Goal: Task Accomplishment & Management: Complete application form

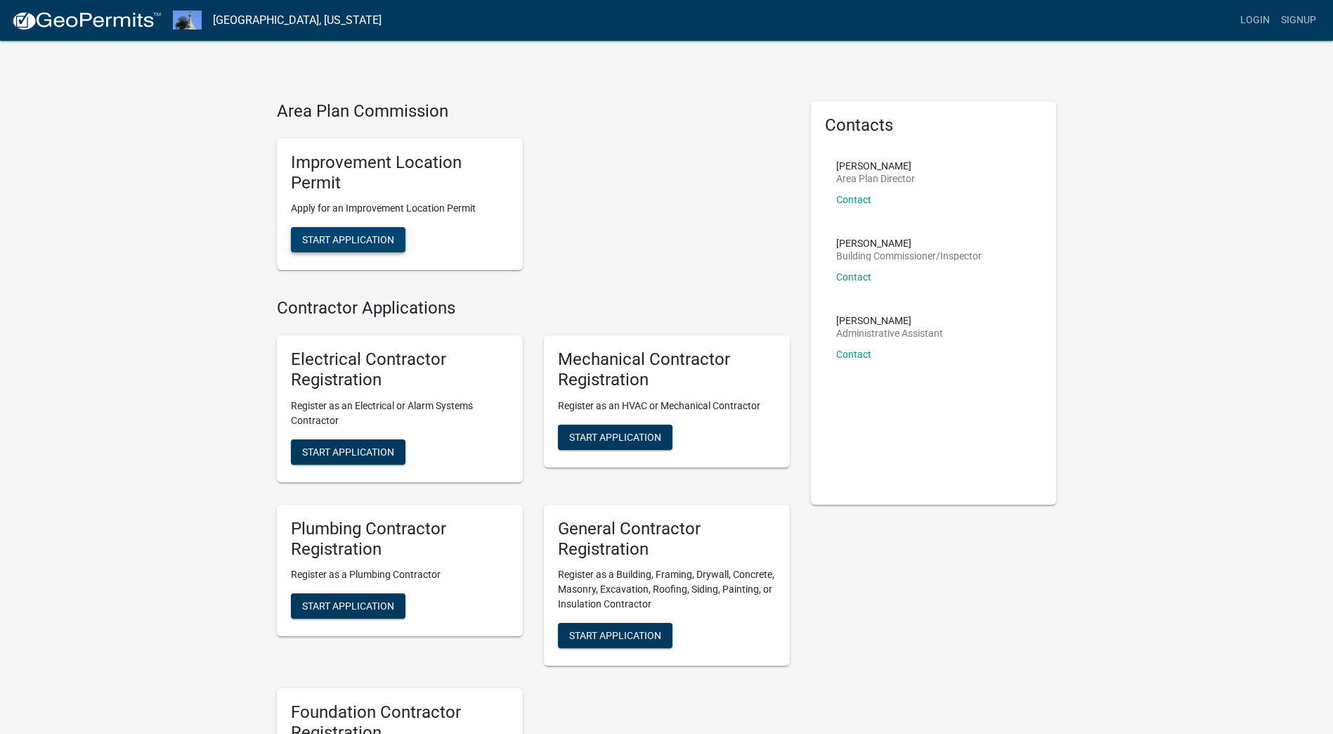
click at [356, 240] on span "Start Application" at bounding box center [348, 239] width 92 height 11
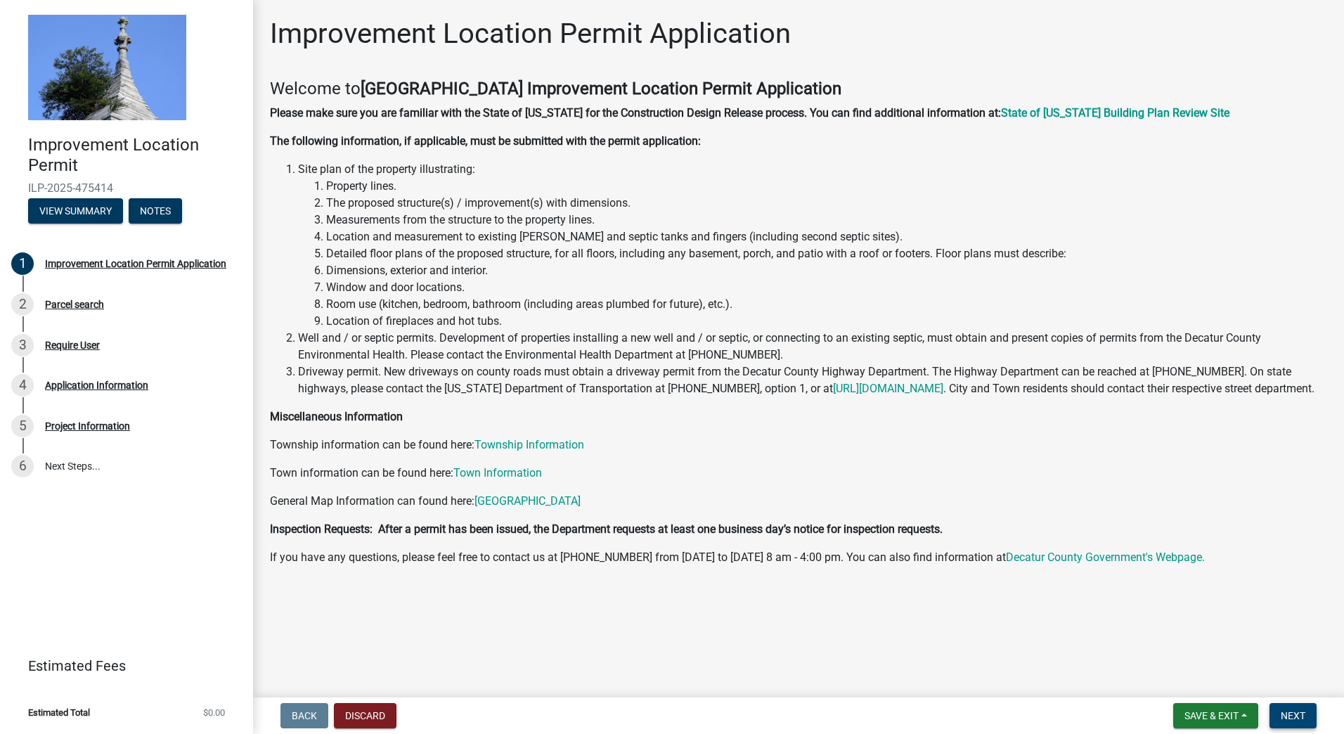
click at [1304, 713] on span "Next" at bounding box center [1293, 715] width 25 height 11
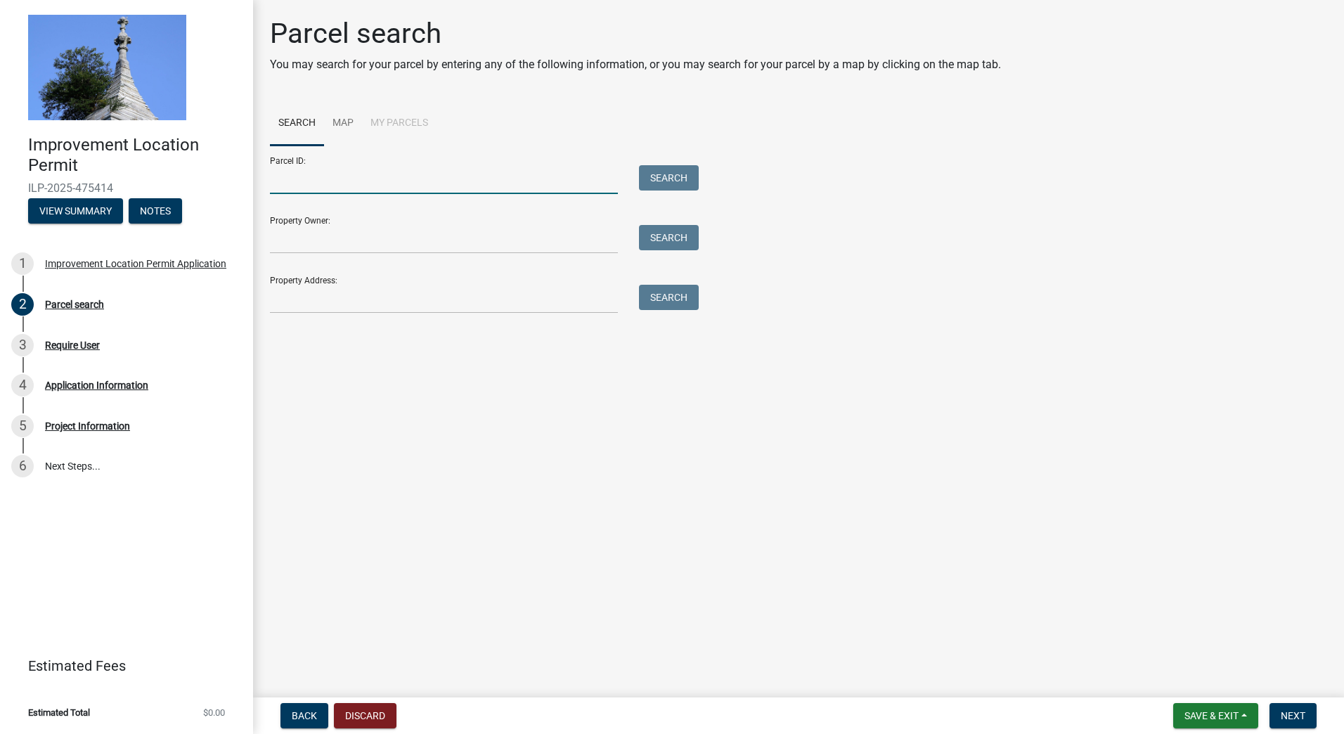
click at [289, 179] on input "Parcel ID:" at bounding box center [444, 179] width 348 height 29
click at [673, 168] on button "Search" at bounding box center [669, 177] width 60 height 25
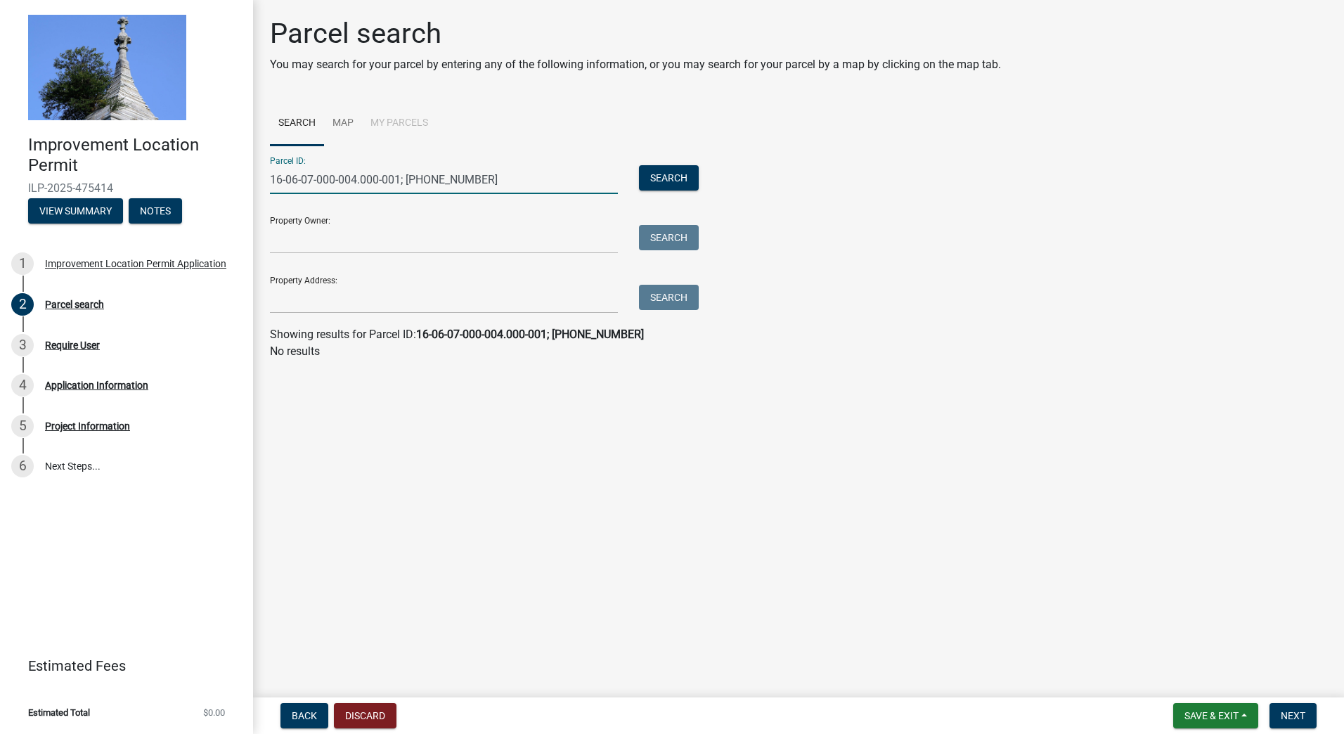
drag, startPoint x: 407, startPoint y: 178, endPoint x: 479, endPoint y: 179, distance: 71.7
click at [479, 179] on input "16-06-07-000-004.000-001; 001-19004-02" at bounding box center [444, 179] width 348 height 29
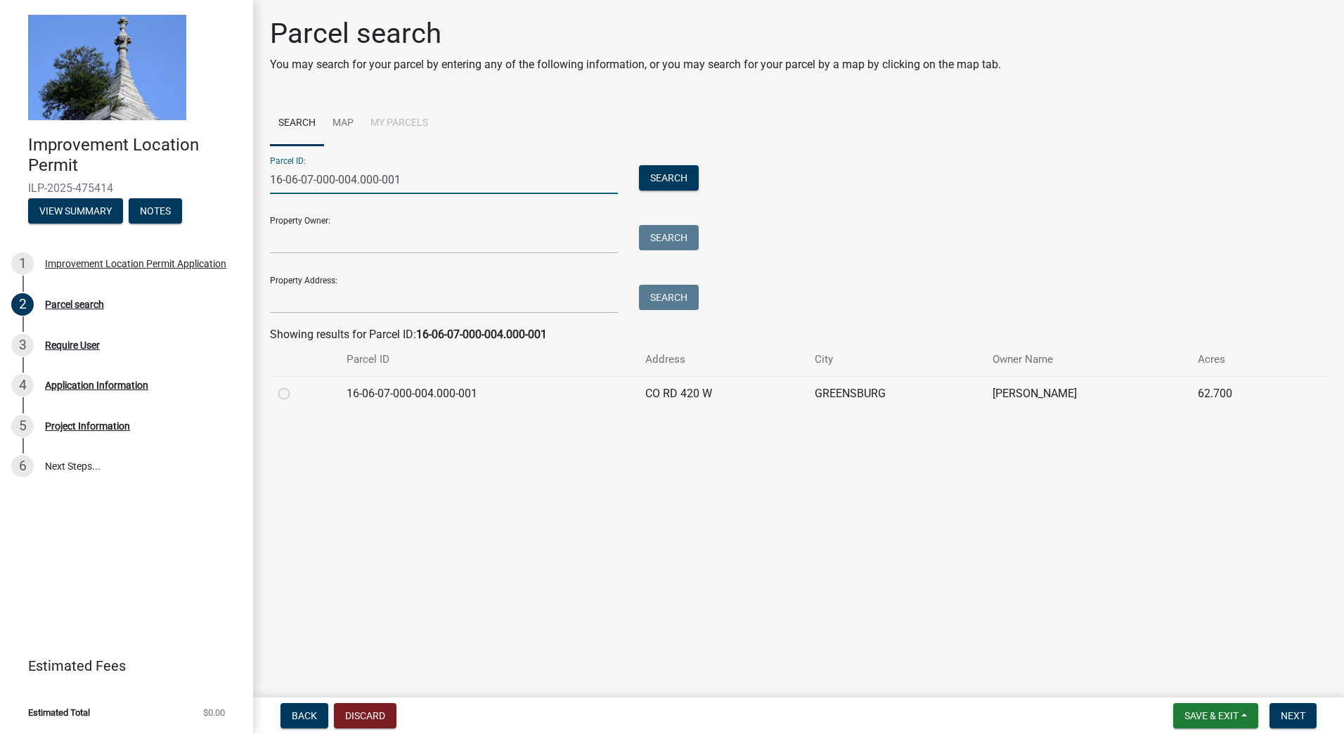
type input "16-06-07-000-004.000-001"
click at [295, 385] on label at bounding box center [295, 385] width 0 height 0
click at [295, 394] on input "radio" at bounding box center [299, 389] width 9 height 9
radio input "true"
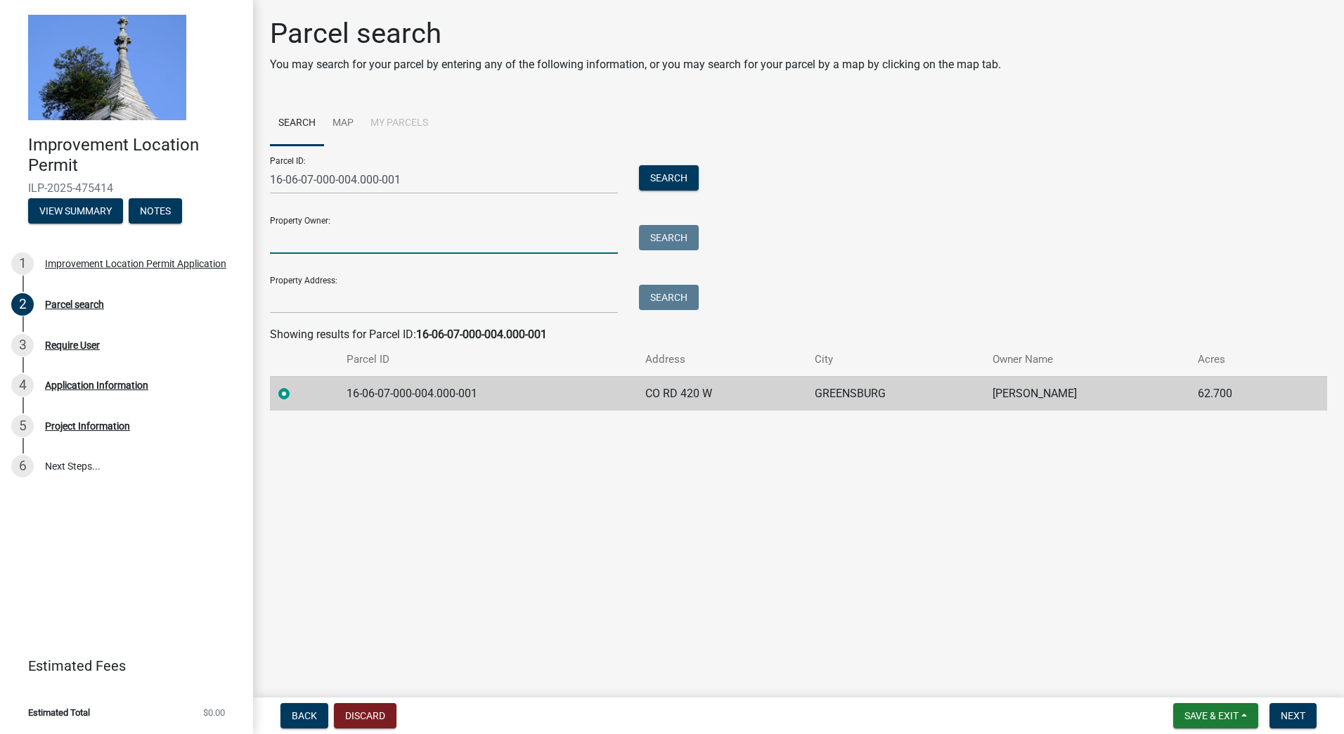
click at [304, 235] on input "Property Owner:" at bounding box center [444, 239] width 348 height 29
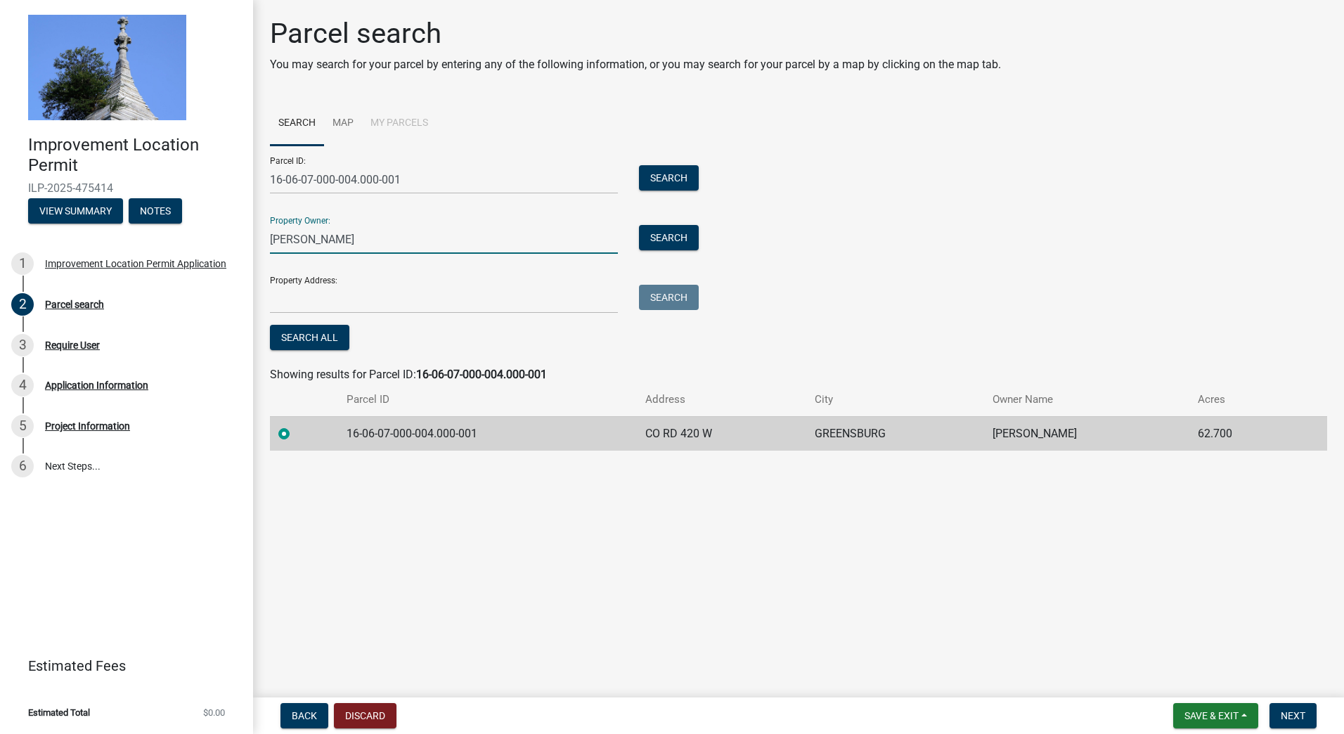
type input "[PERSON_NAME]"
type input "5703 N County Road 420 W"
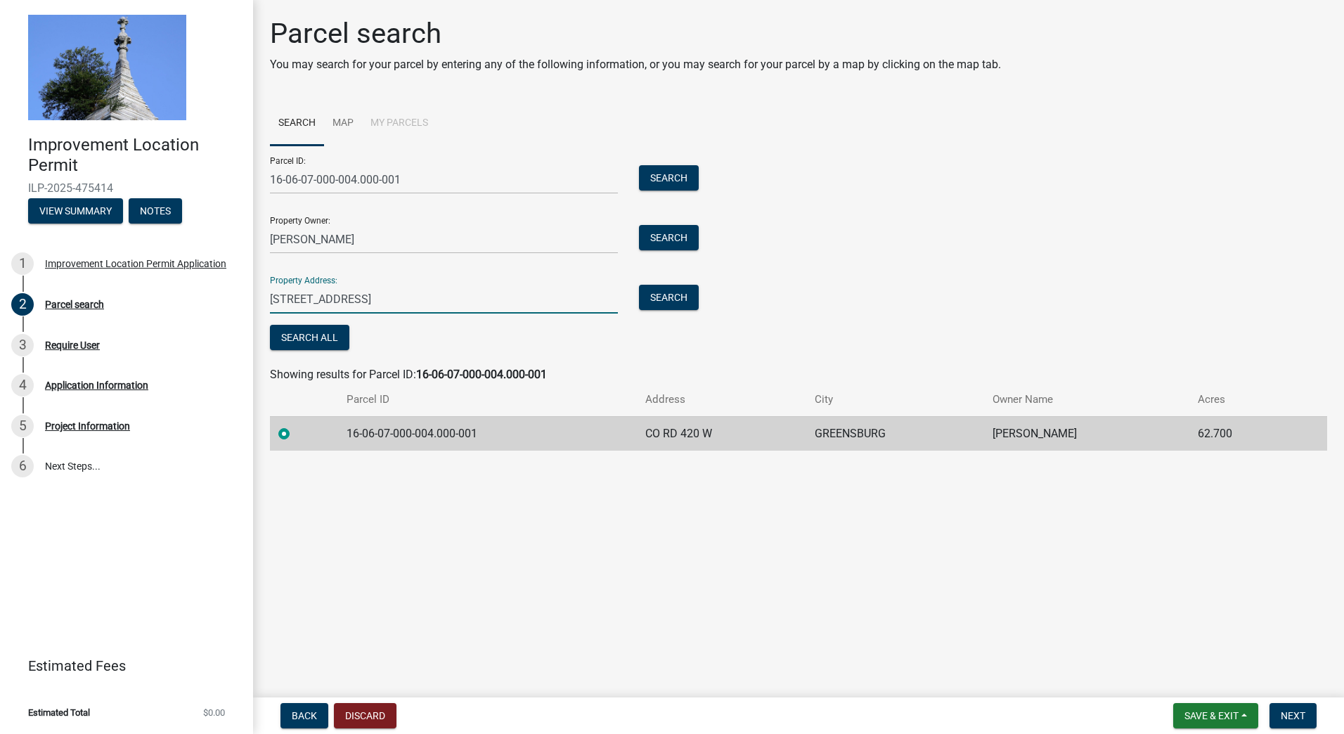
drag, startPoint x: 441, startPoint y: 295, endPoint x: 270, endPoint y: 296, distance: 170.8
click at [270, 296] on input "5703 N County Road 420 W" at bounding box center [444, 299] width 348 height 29
click at [680, 242] on button "Search" at bounding box center [669, 237] width 60 height 25
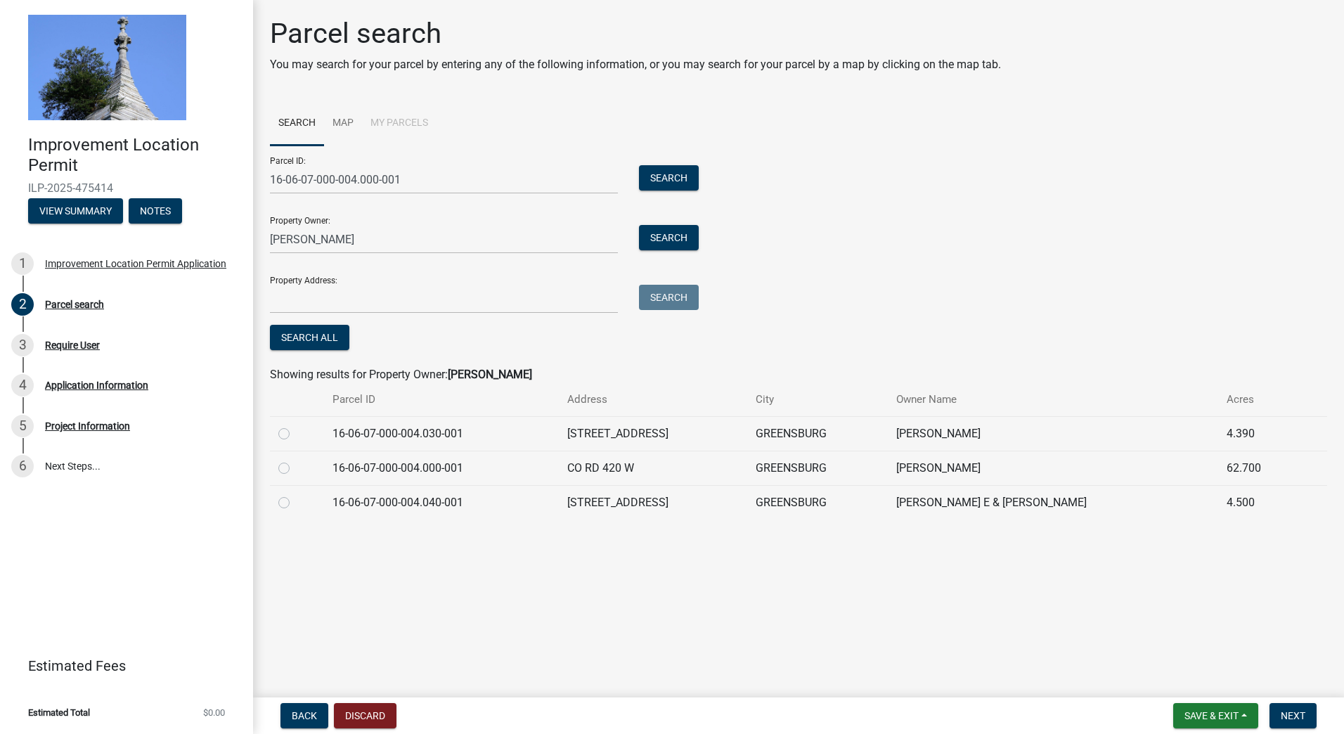
click at [295, 460] on label at bounding box center [295, 460] width 0 height 0
click at [295, 467] on input "radio" at bounding box center [299, 464] width 9 height 9
radio input "true"
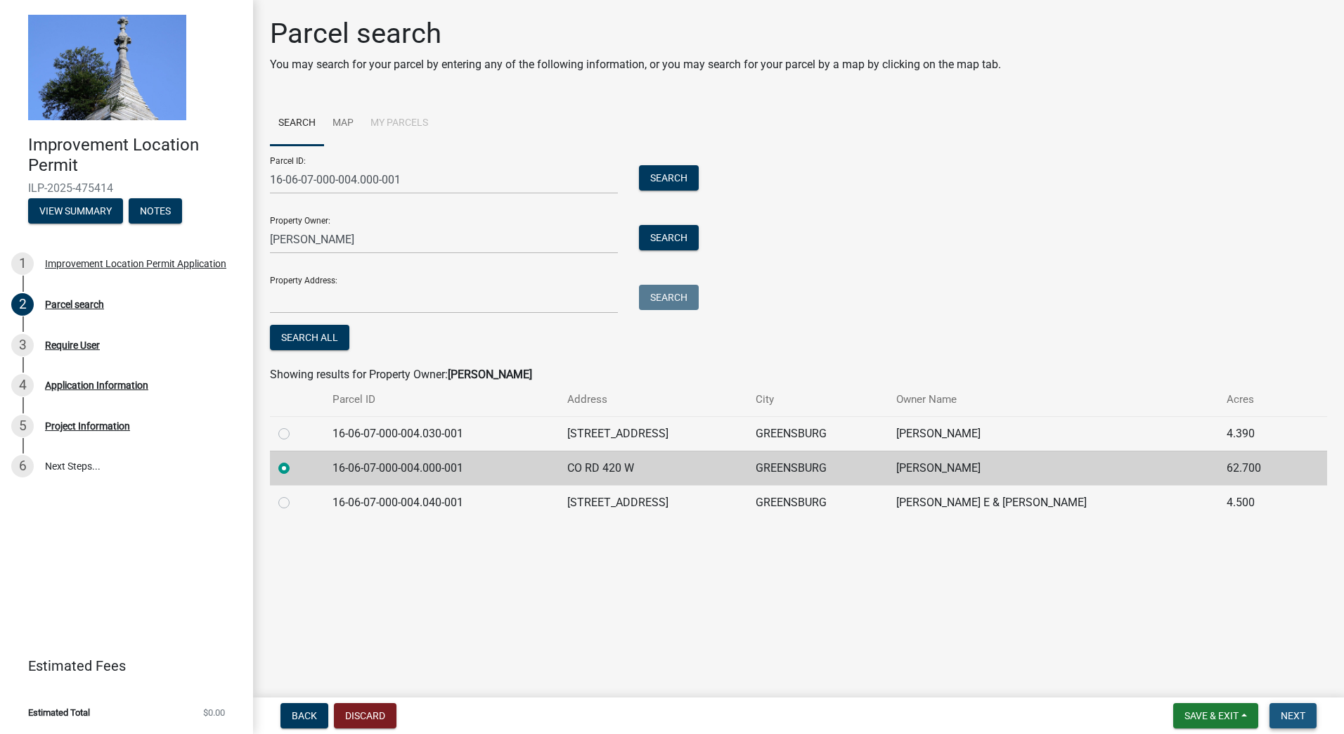
click at [1288, 718] on span "Next" at bounding box center [1293, 715] width 25 height 11
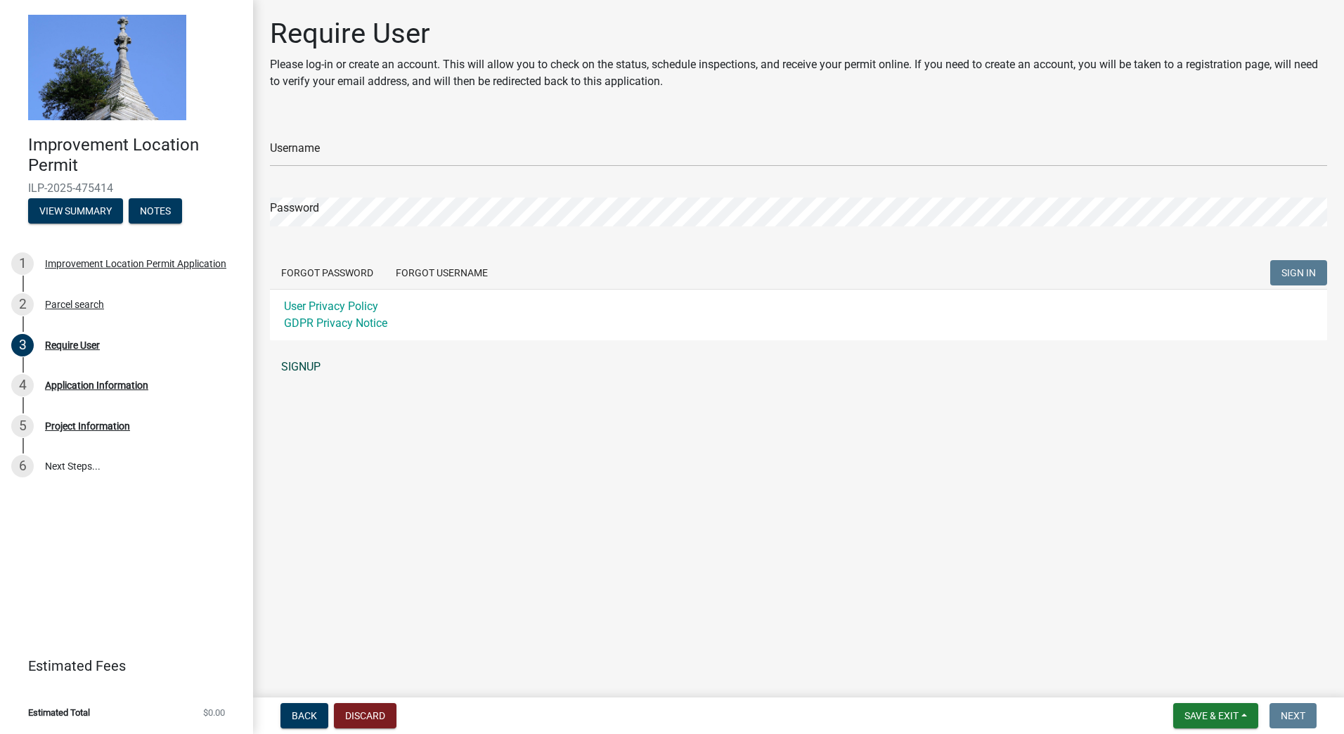
click at [297, 364] on link "SIGNUP" at bounding box center [798, 367] width 1057 height 28
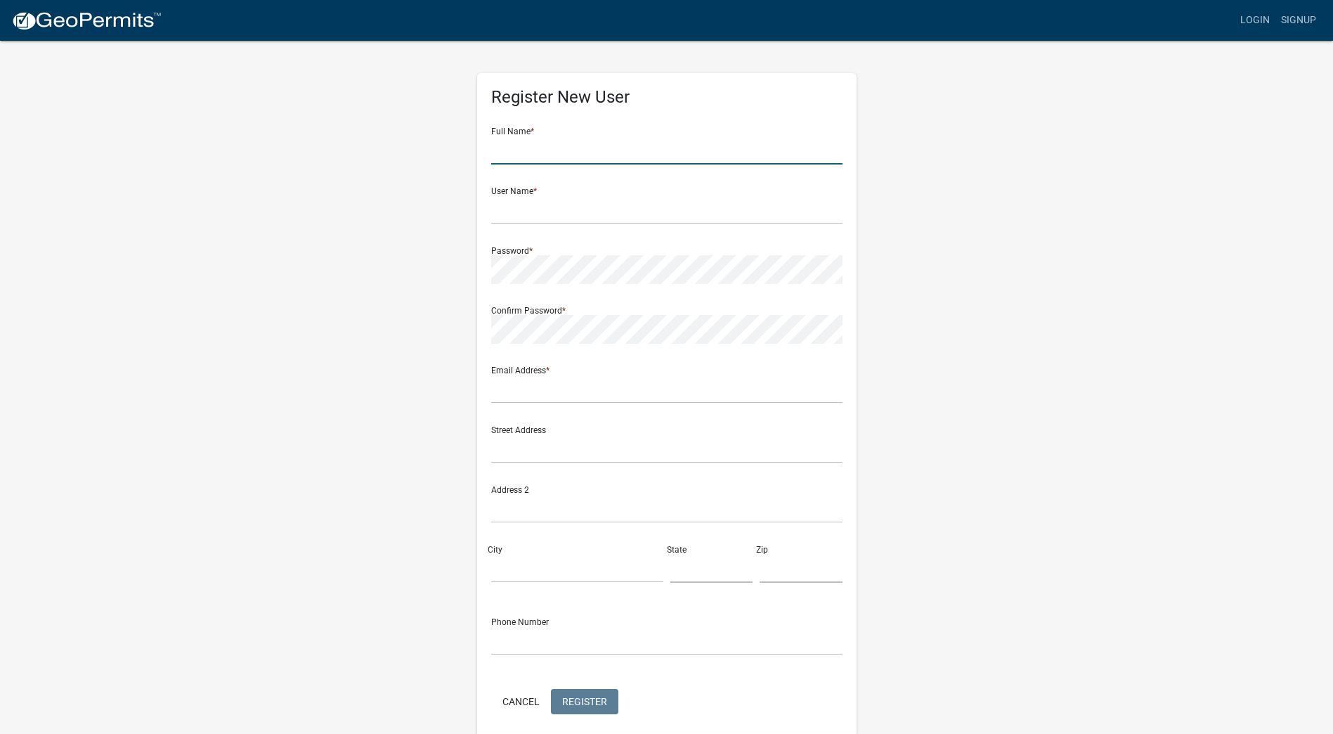
click at [510, 148] on input "text" at bounding box center [666, 150] width 351 height 29
type input "[PERSON_NAME]"
type input "Dsaylor72"
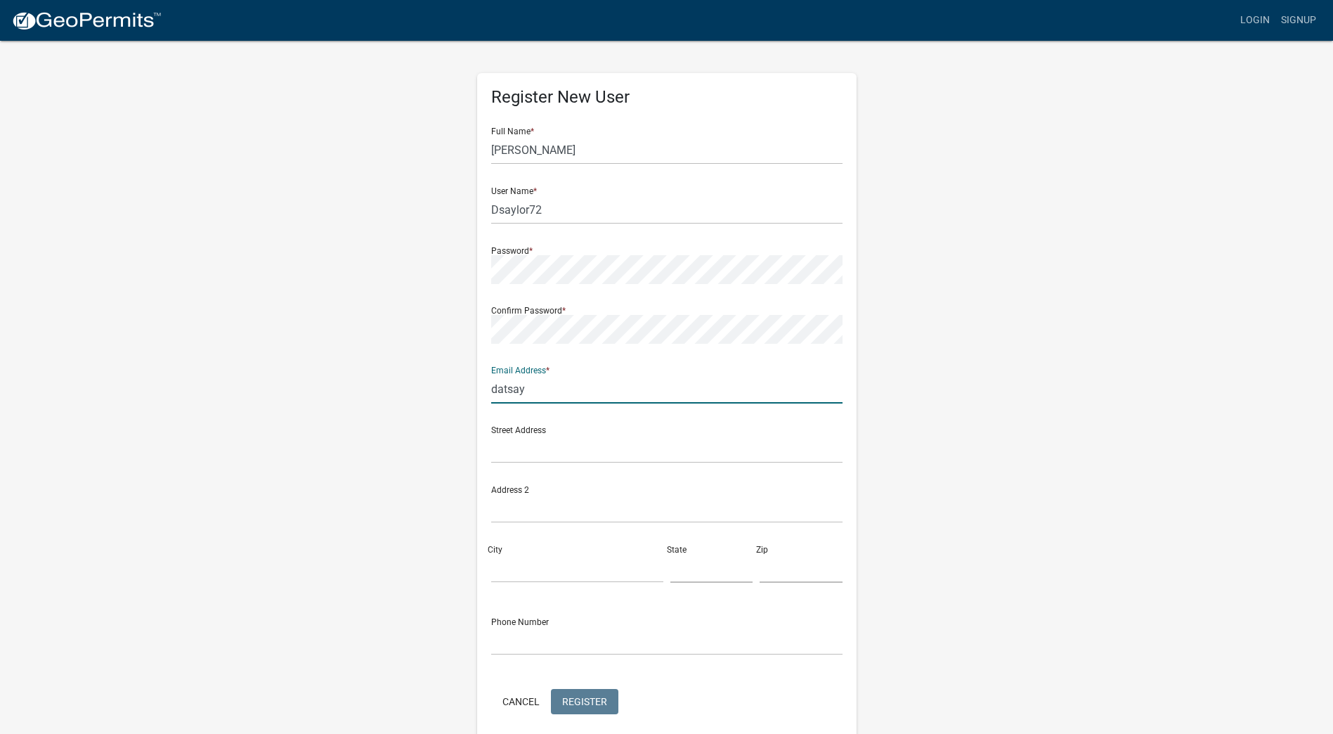
type input "[EMAIL_ADDRESS][DOMAIN_NAME]"
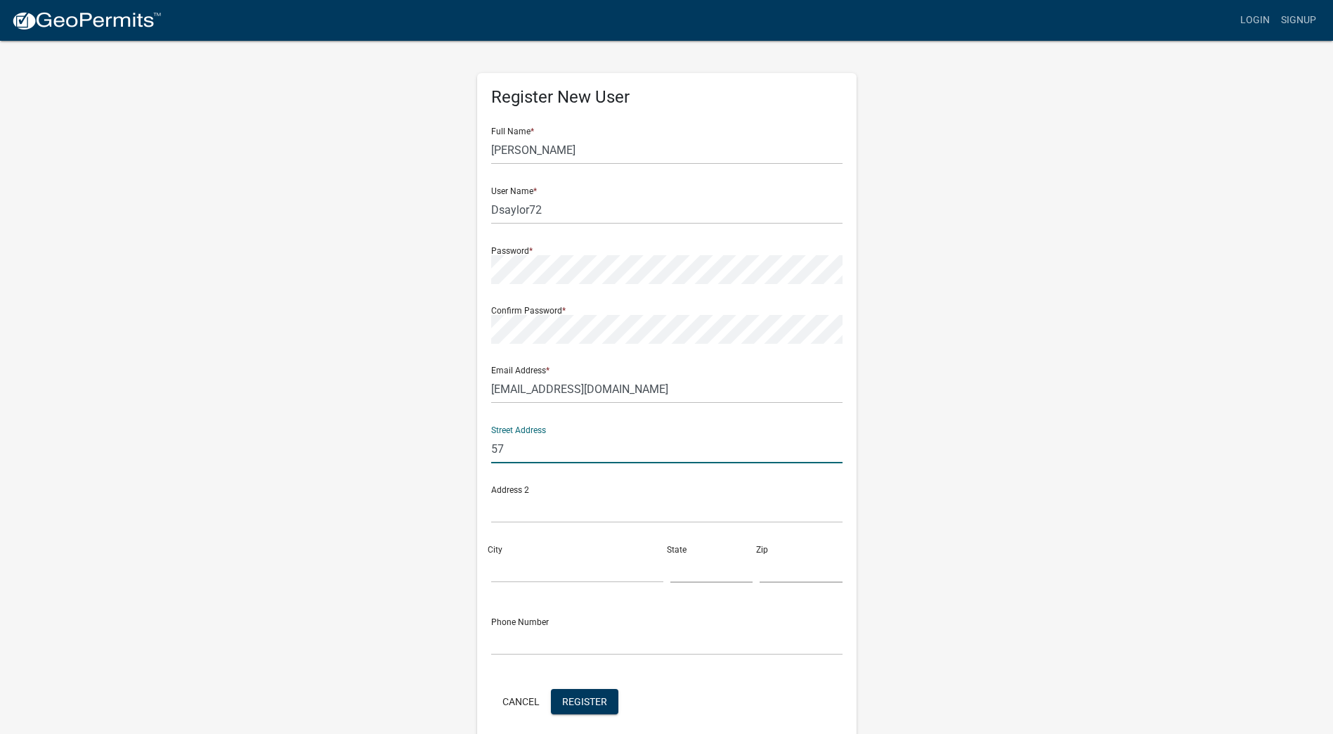
type input "5703 N County Road 420 W"
type input "Greensburg"
type input "47240"
click at [682, 579] on input "text" at bounding box center [712, 568] width 83 height 29
type input "Indiana"
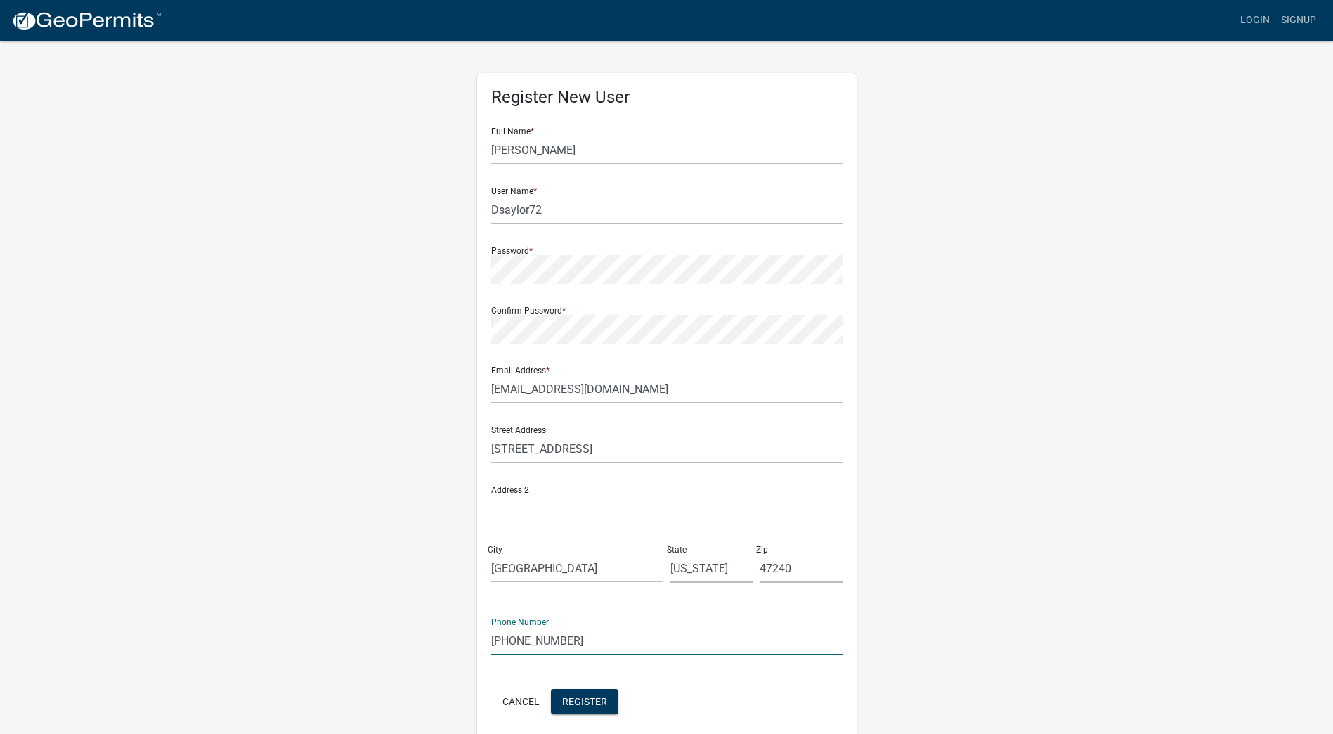
drag, startPoint x: 571, startPoint y: 638, endPoint x: 462, endPoint y: 638, distance: 108.2
click at [462, 638] on div "Register New User Full Name * Darrell Saylor User Name * Dsaylor72 Password * C…" at bounding box center [666, 415] width 801 height 752
type input "[PHONE_NUMBER]"
click at [731, 692] on div "Cancel Register" at bounding box center [666, 703] width 351 height 29
click at [607, 701] on button "Register" at bounding box center [584, 701] width 67 height 25
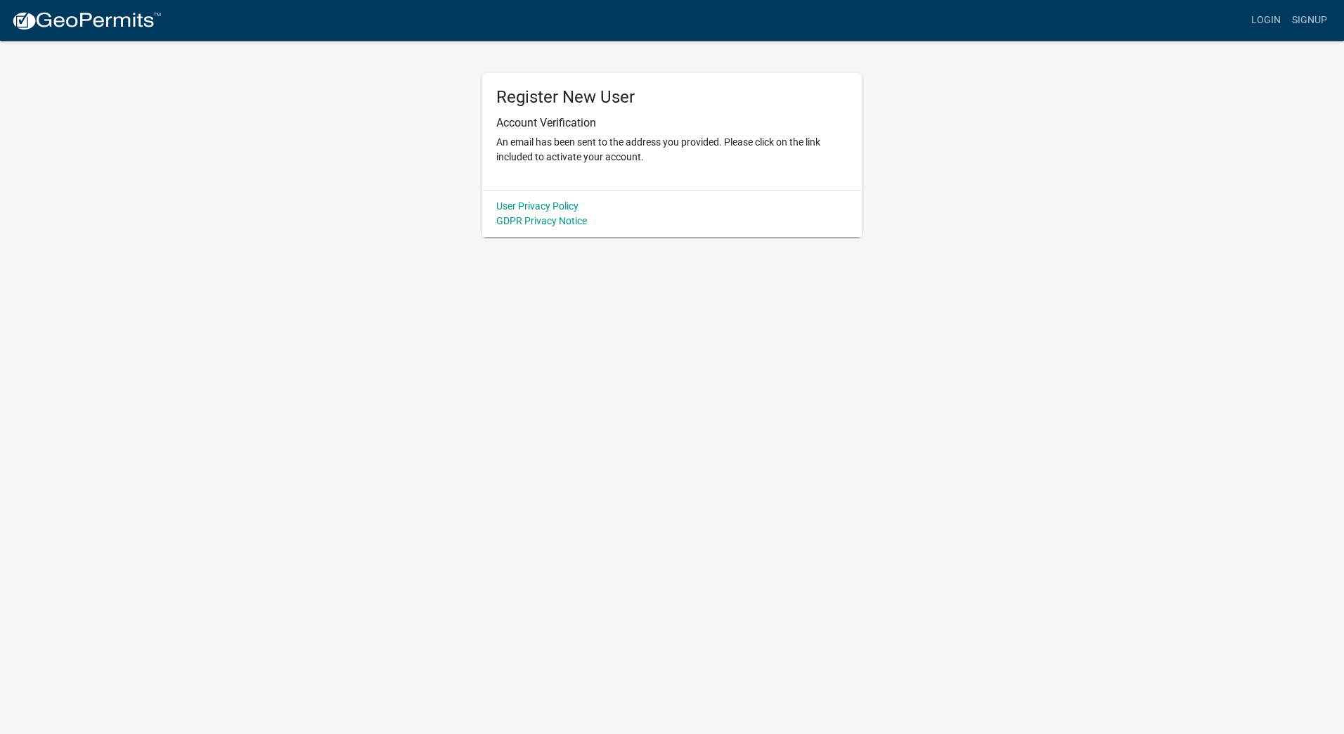
click at [115, 19] on img at bounding box center [86, 21] width 150 height 21
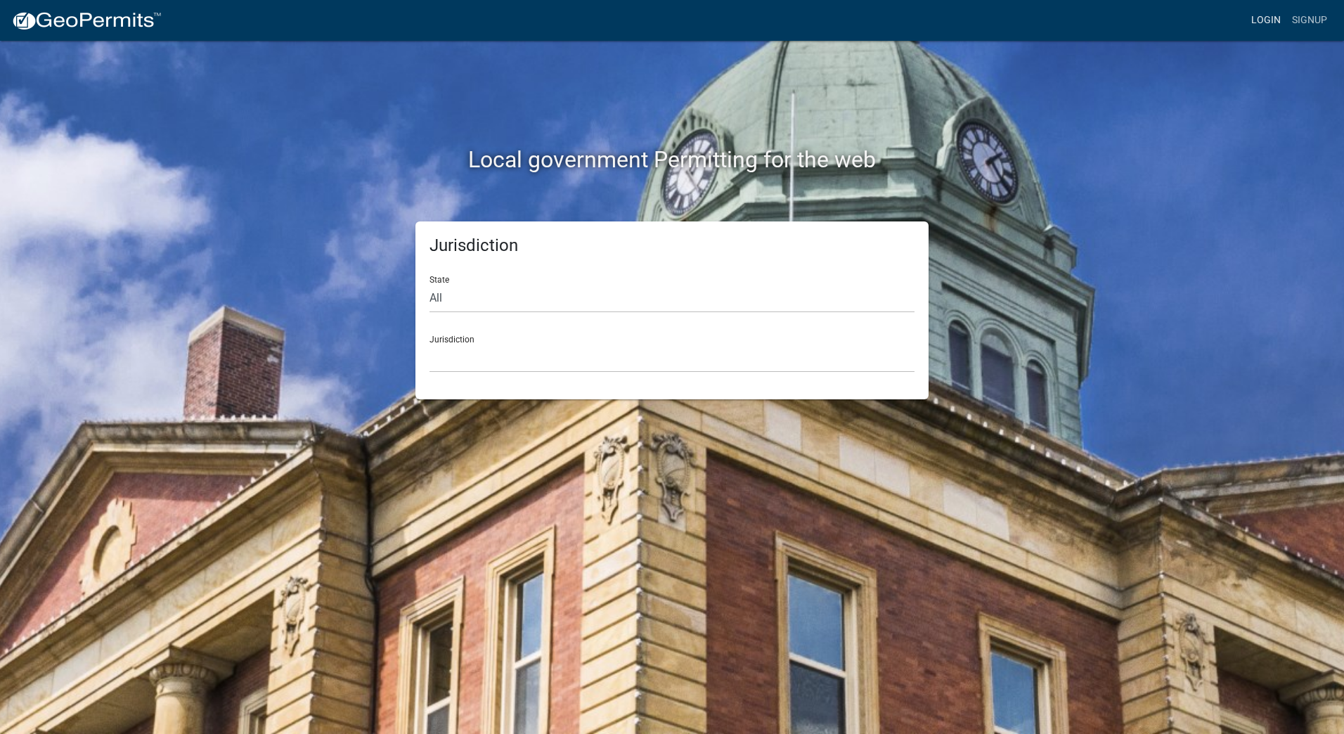
click at [1260, 26] on link "Login" at bounding box center [1266, 20] width 41 height 27
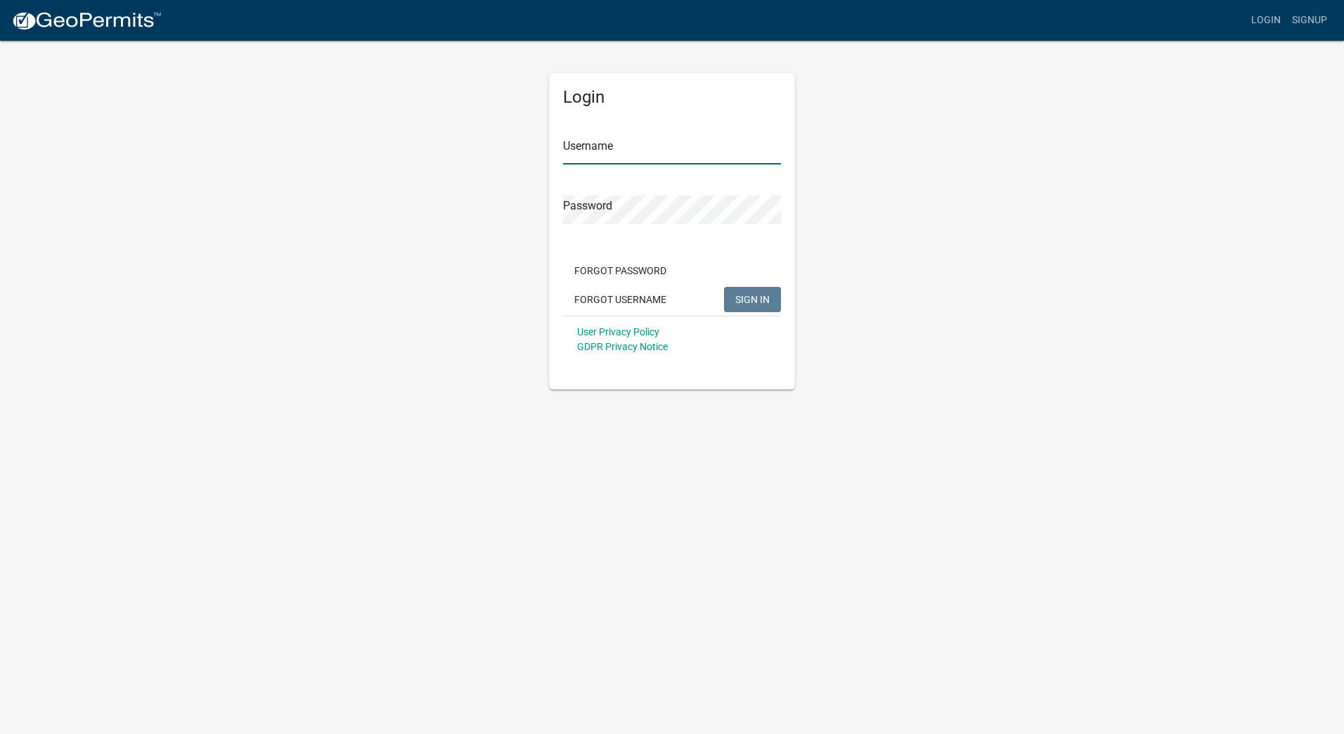
type input "Dsaylor72"
click at [761, 300] on span "SIGN IN" at bounding box center [752, 298] width 34 height 11
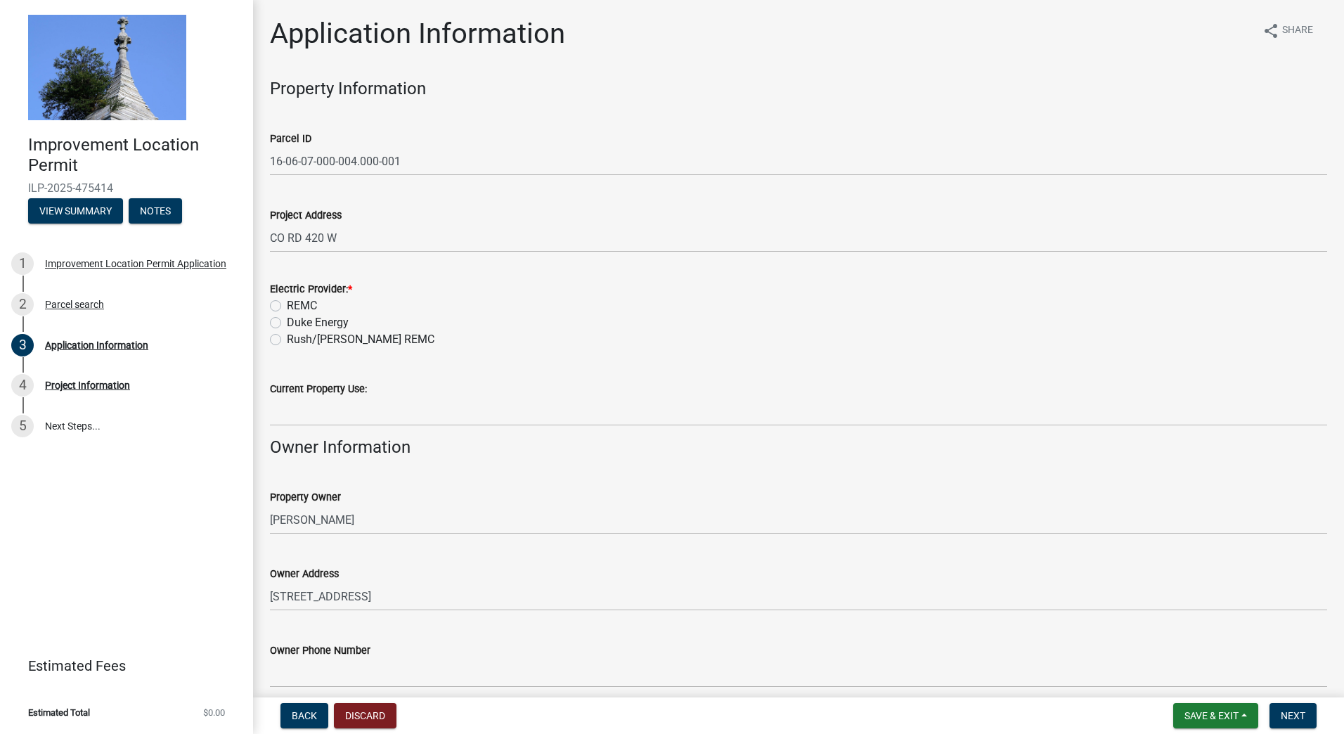
click at [287, 306] on label "REMC" at bounding box center [302, 305] width 30 height 17
click at [287, 306] on input "REMC" at bounding box center [291, 301] width 9 height 9
radio input "true"
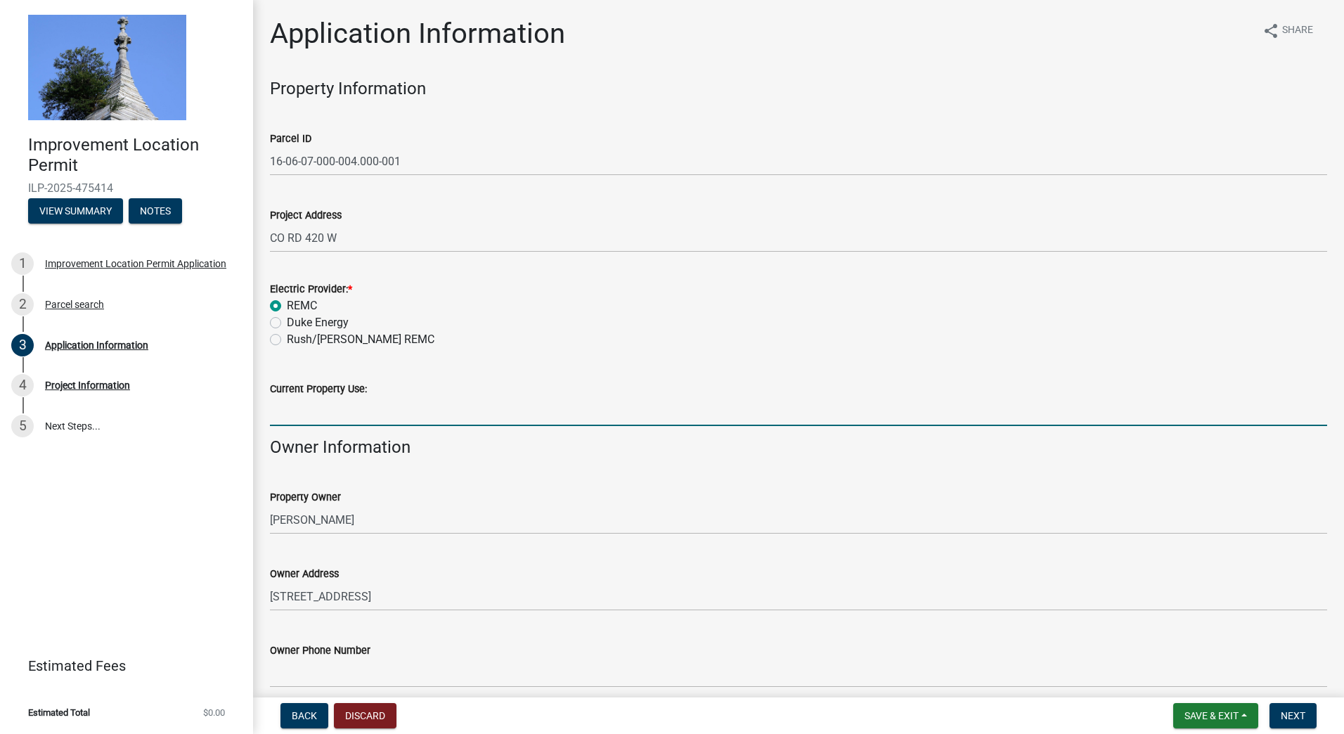
click at [279, 406] on input "Current Property Use:" at bounding box center [798, 411] width 1057 height 29
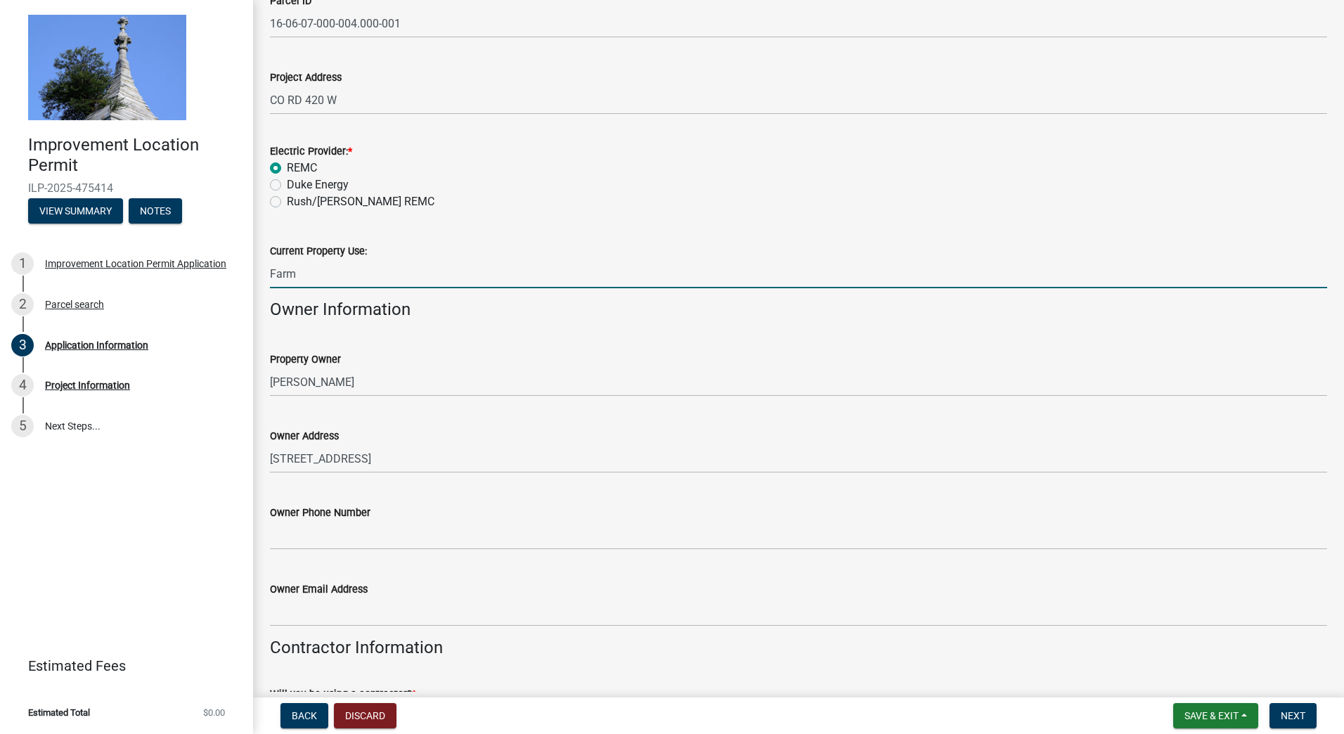
scroll to position [211, 0]
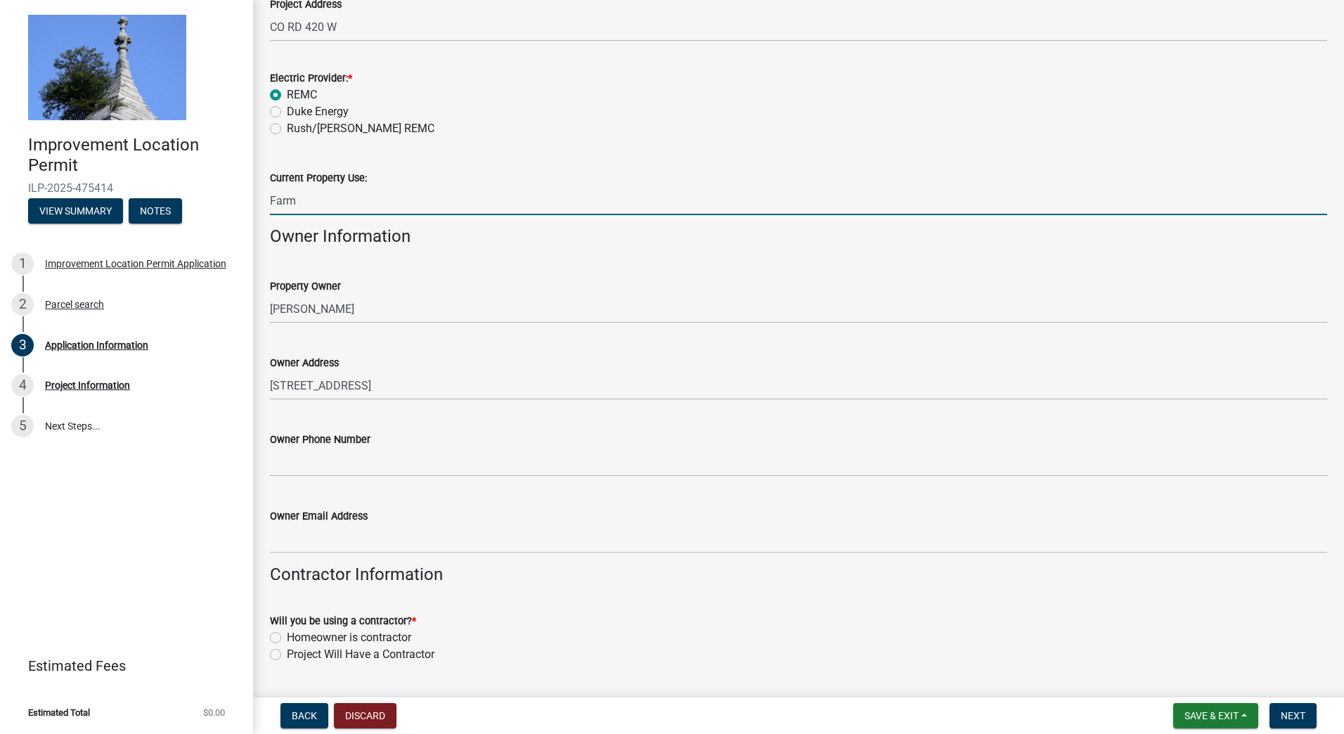
type input "Farm"
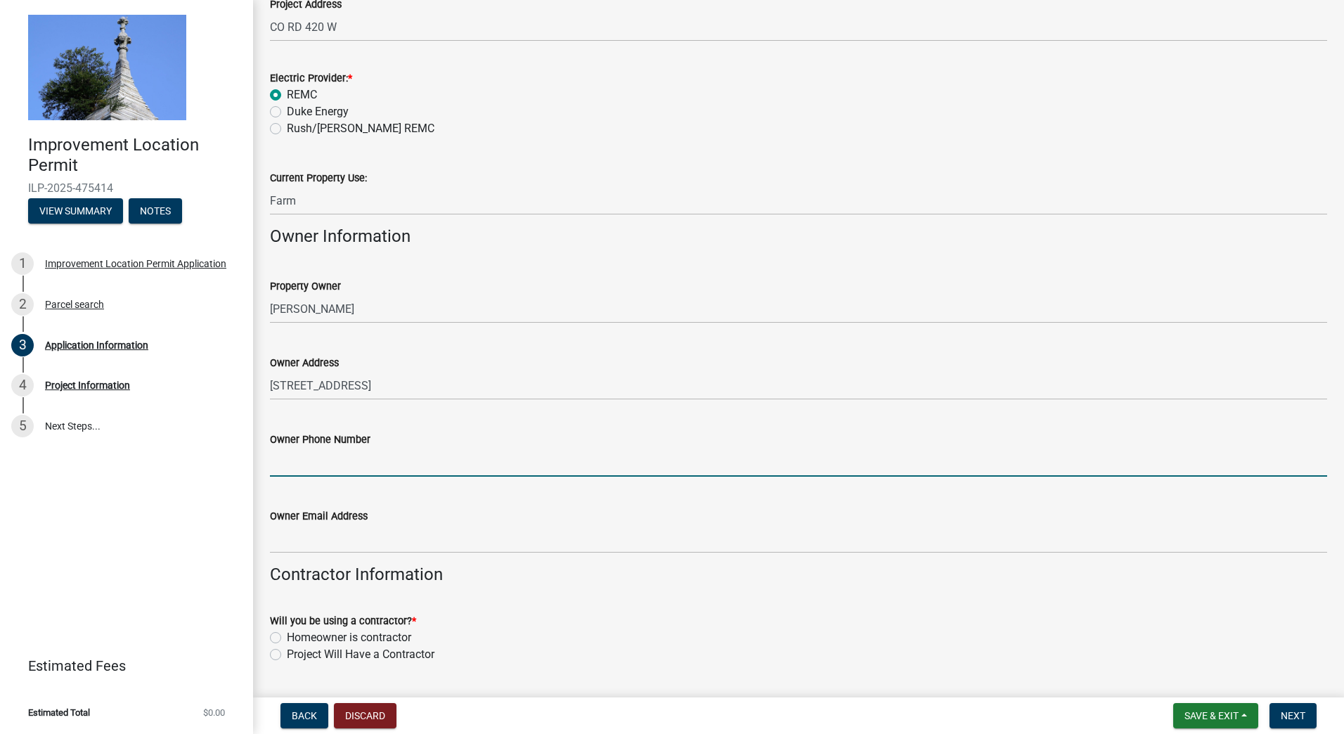
click at [298, 463] on input "Owner Phone Number" at bounding box center [798, 462] width 1057 height 29
type input "[PHONE_NUMBER]"
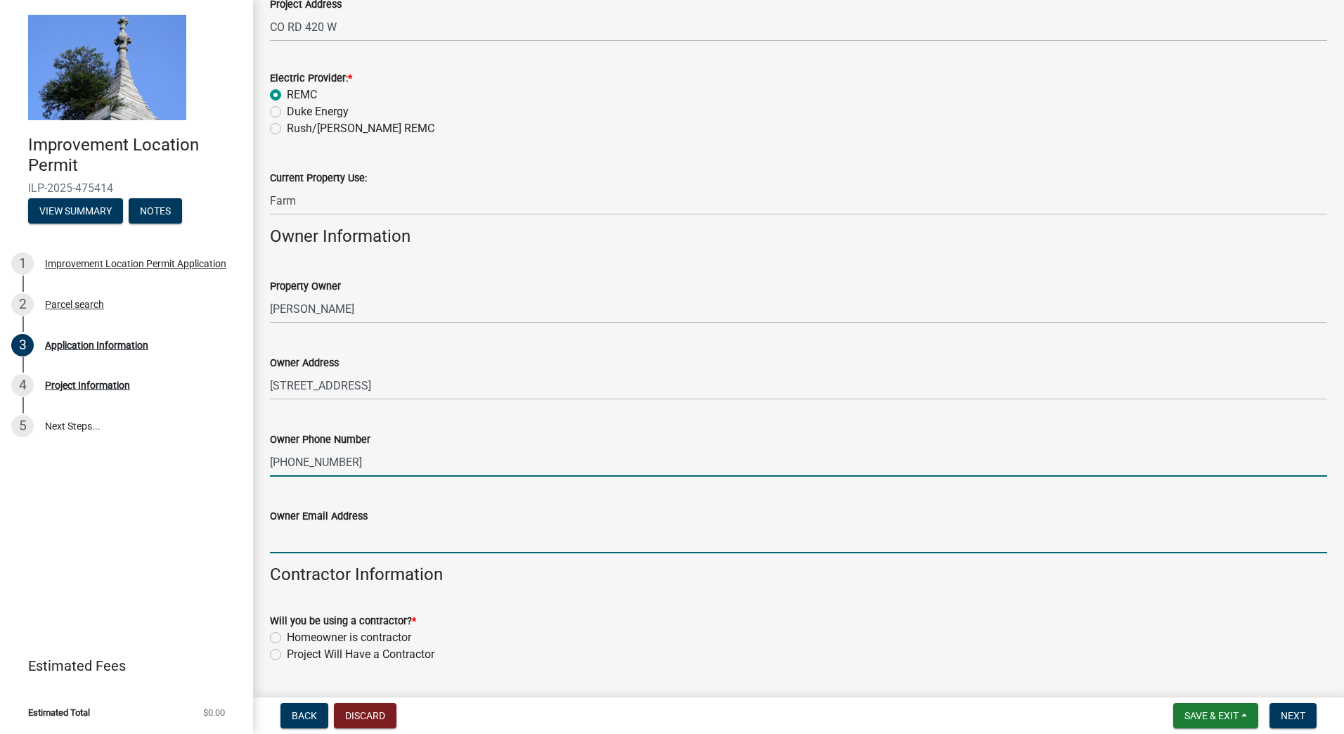
type input "[EMAIL_ADDRESS][DOMAIN_NAME]"
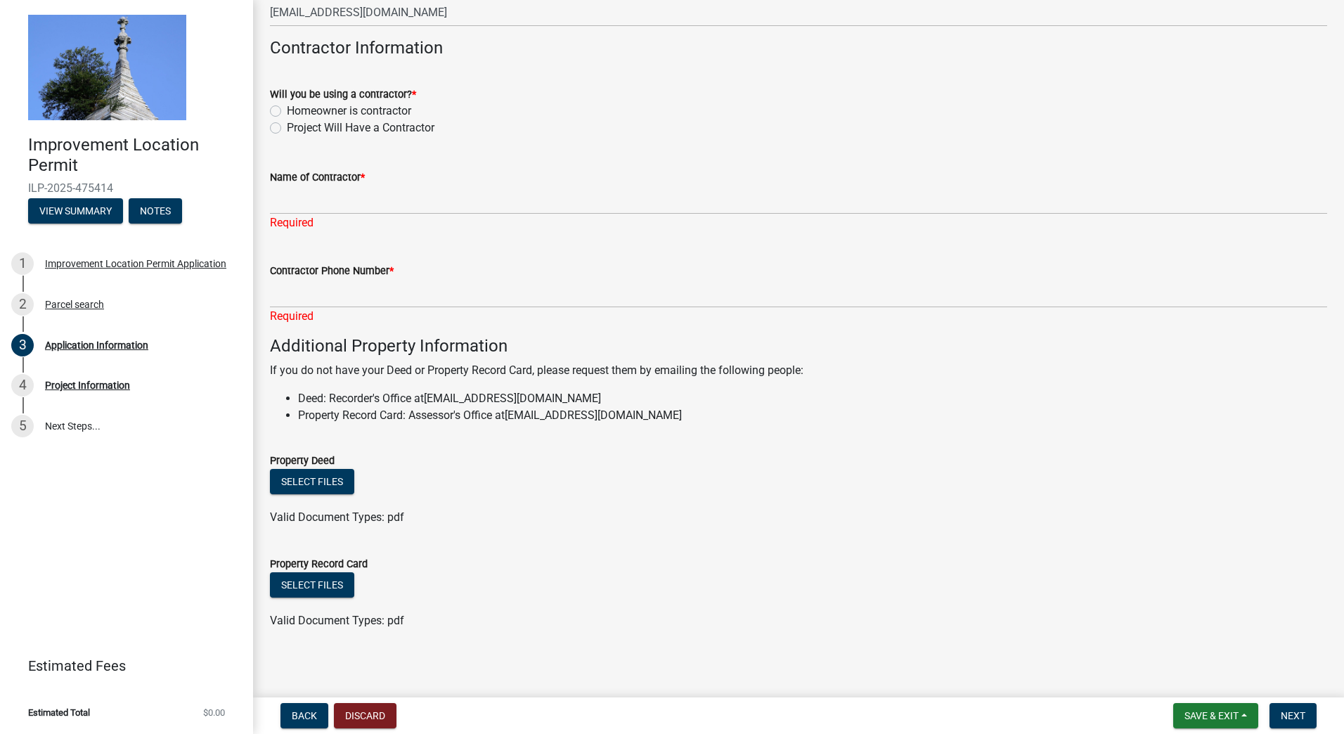
scroll to position [742, 0]
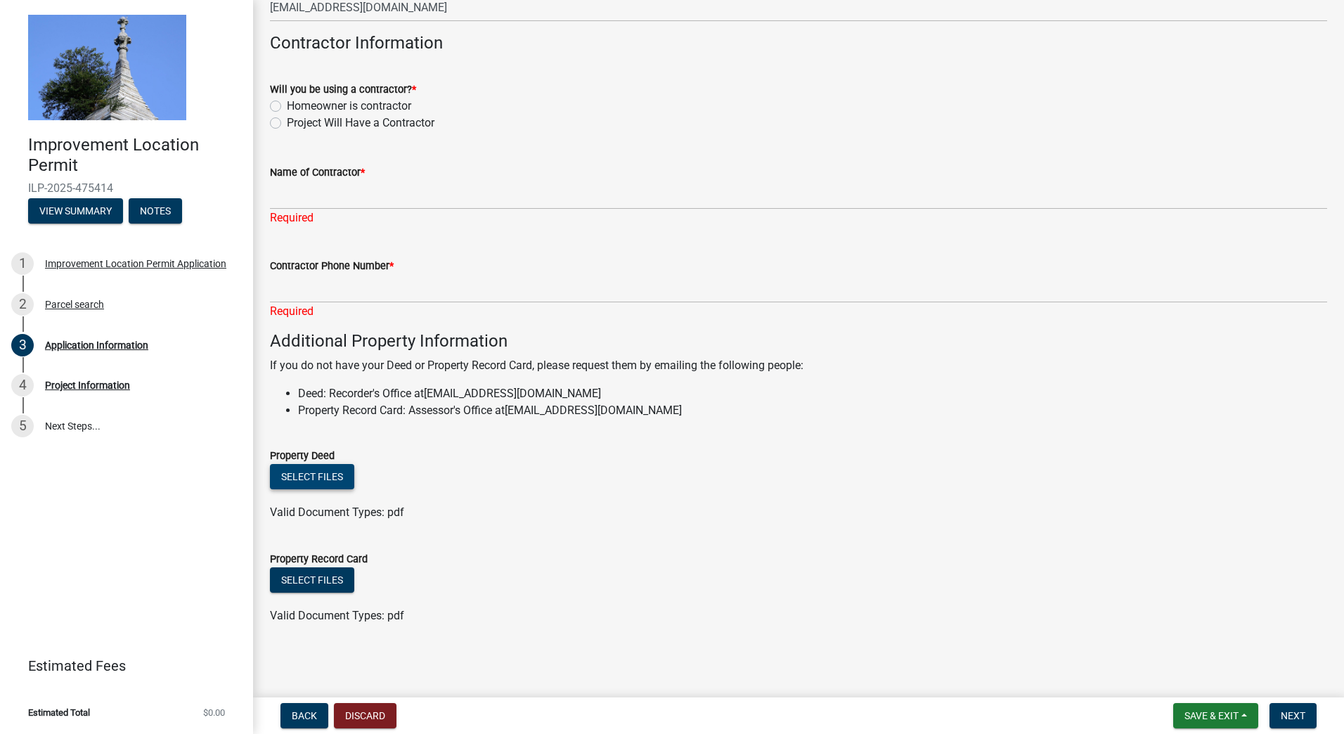
click at [333, 472] on button "Select files" at bounding box center [312, 476] width 84 height 25
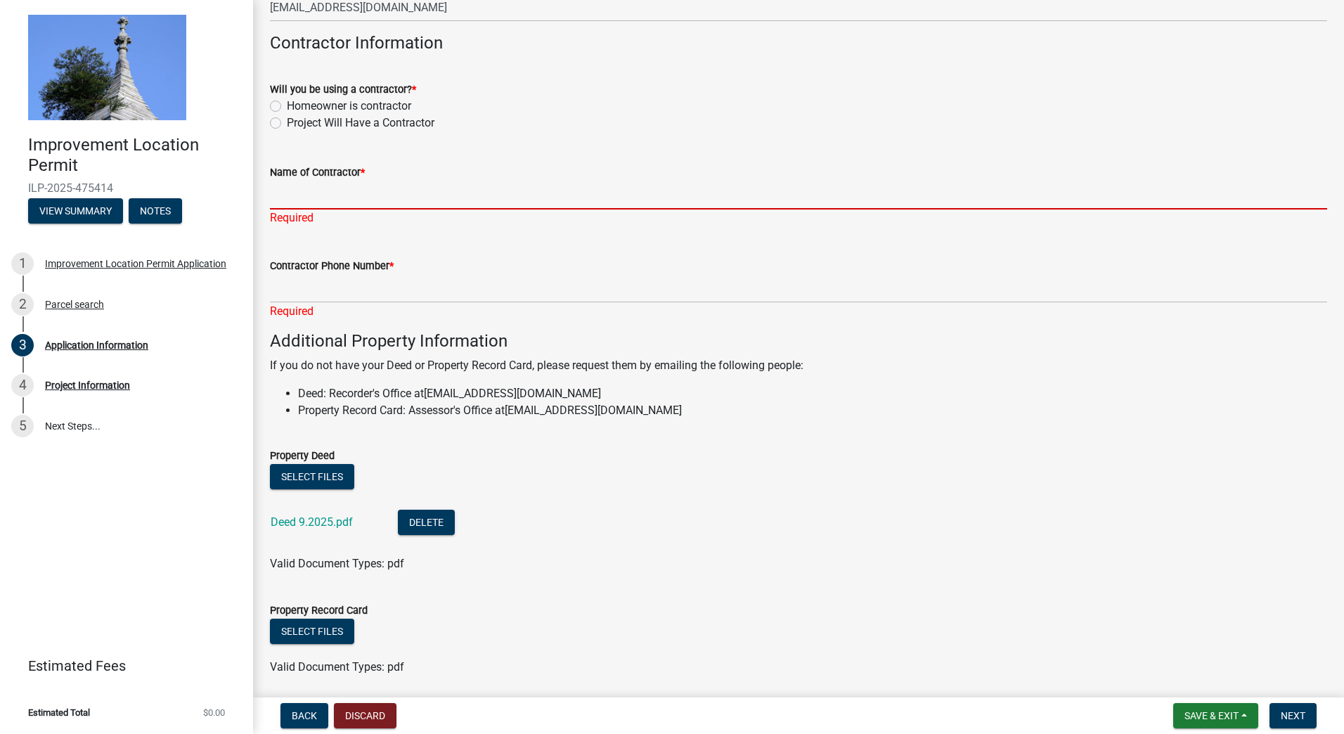
click at [309, 193] on input "Name of Contractor *" at bounding box center [798, 195] width 1057 height 29
click at [287, 107] on label "Homeowner is contractor" at bounding box center [349, 106] width 124 height 17
click at [287, 107] on input "Homeowner is contractor" at bounding box center [291, 102] width 9 height 9
radio input "true"
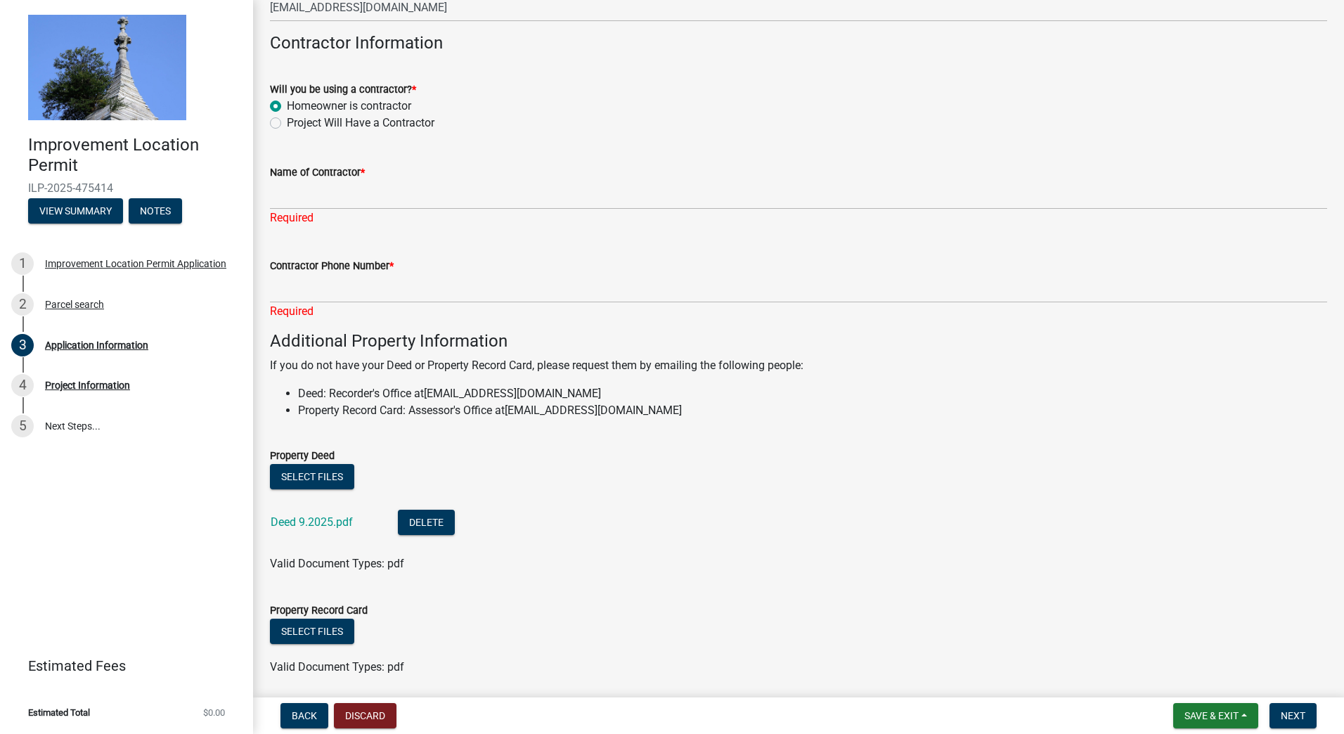
click at [287, 124] on label "Project Will Have a Contractor" at bounding box center [361, 123] width 148 height 17
click at [287, 124] on input "Project Will Have a Contractor" at bounding box center [291, 119] width 9 height 9
radio input "true"
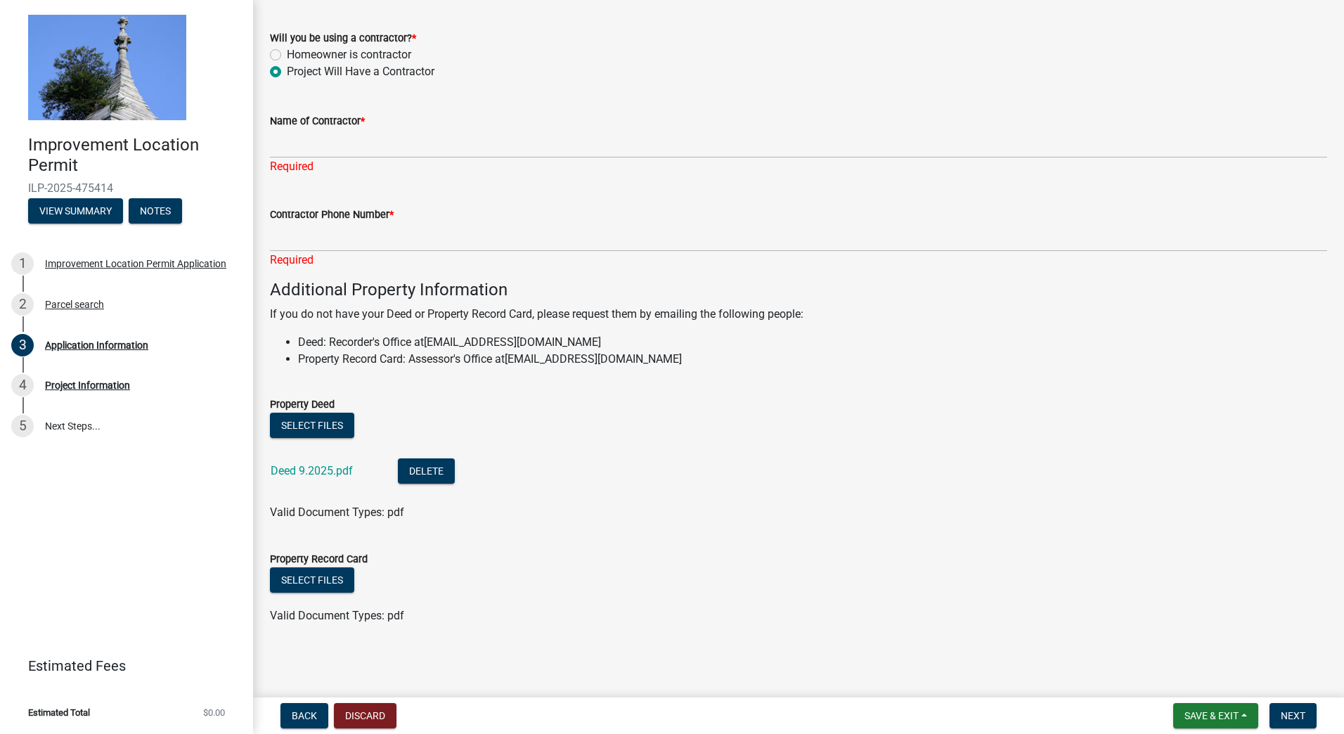
scroll to position [653, 0]
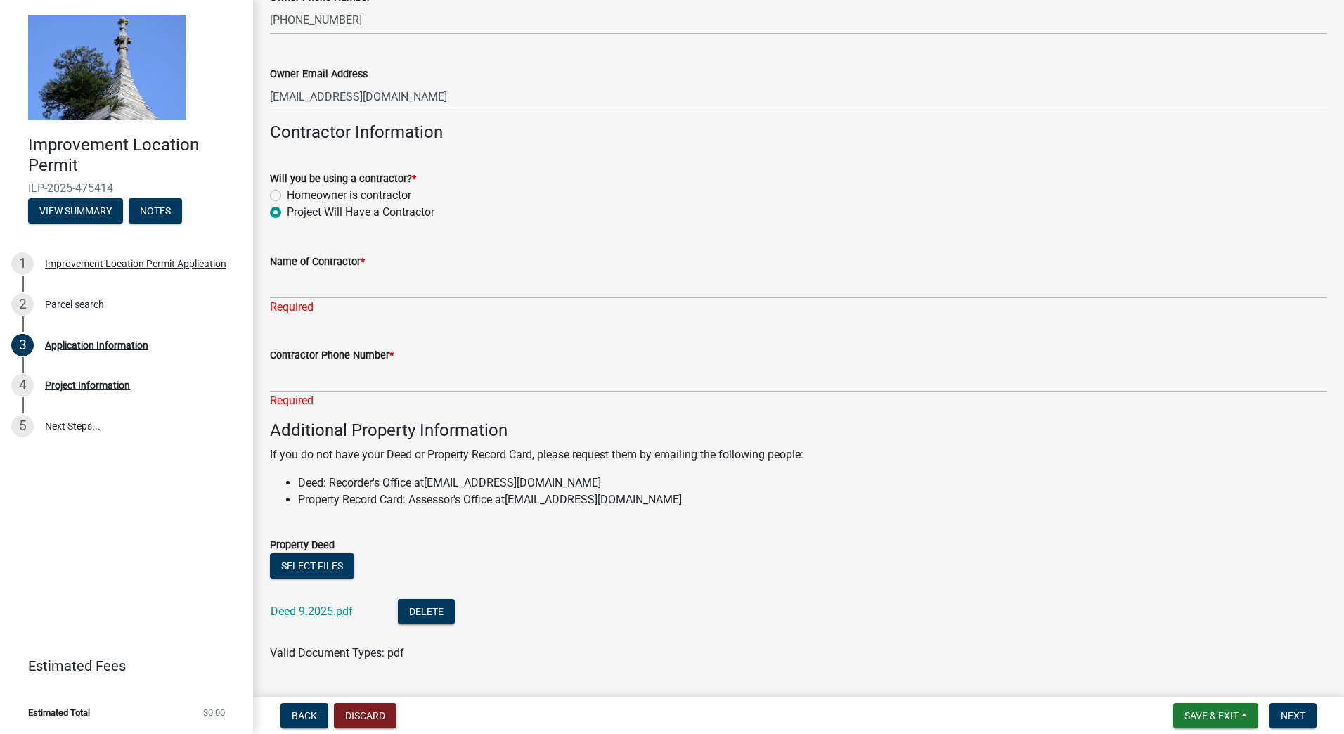
click at [287, 193] on label "Homeowner is contractor" at bounding box center [349, 195] width 124 height 17
click at [287, 193] on input "Homeowner is contractor" at bounding box center [291, 191] width 9 height 9
radio input "true"
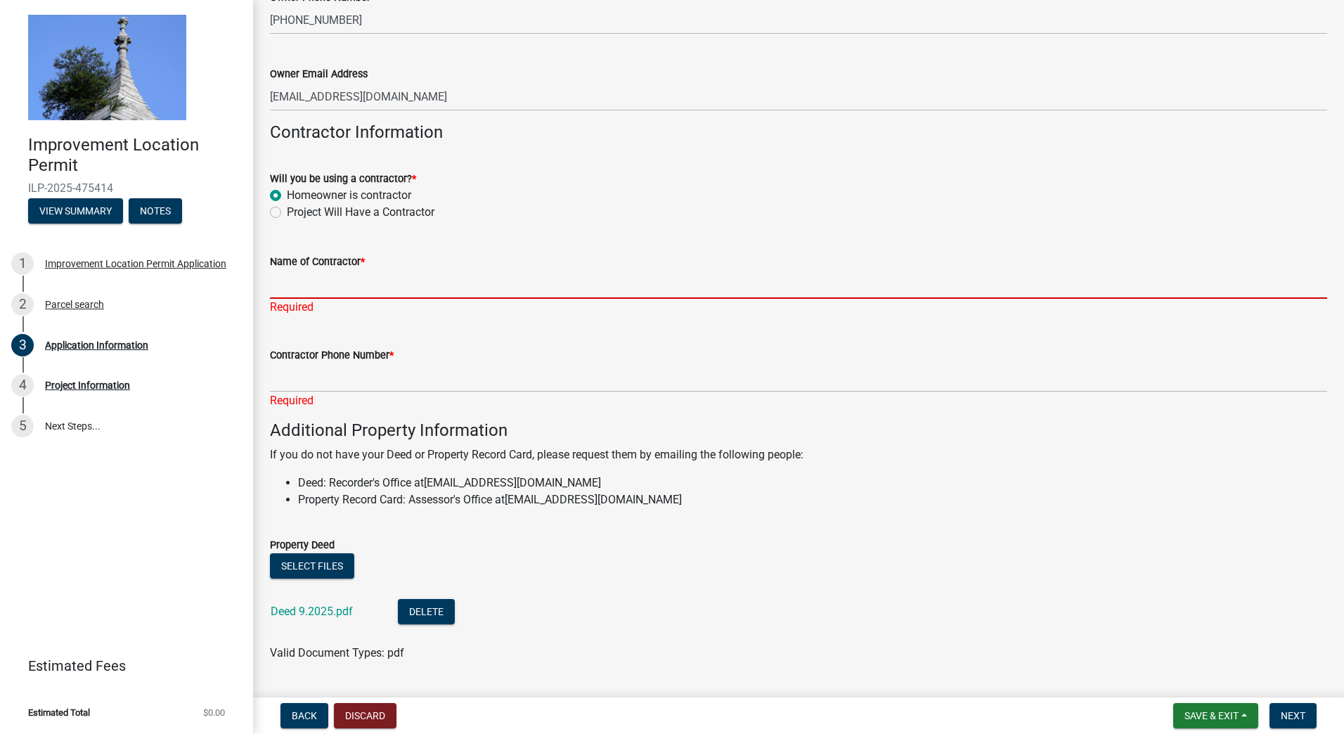
click at [282, 281] on input "Name of Contractor *" at bounding box center [798, 284] width 1057 height 29
type input "[PERSON_NAME]"
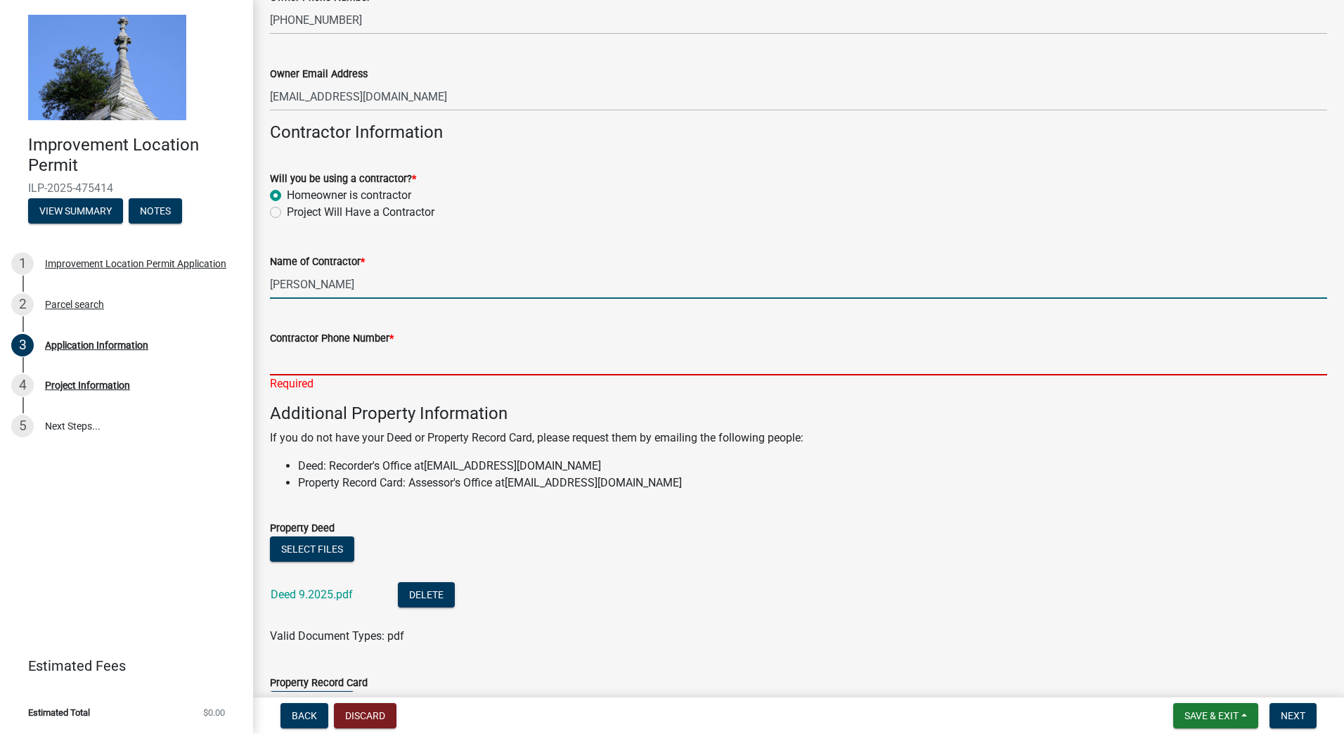
click at [318, 363] on input "Contractor Phone Number *" at bounding box center [798, 361] width 1057 height 29
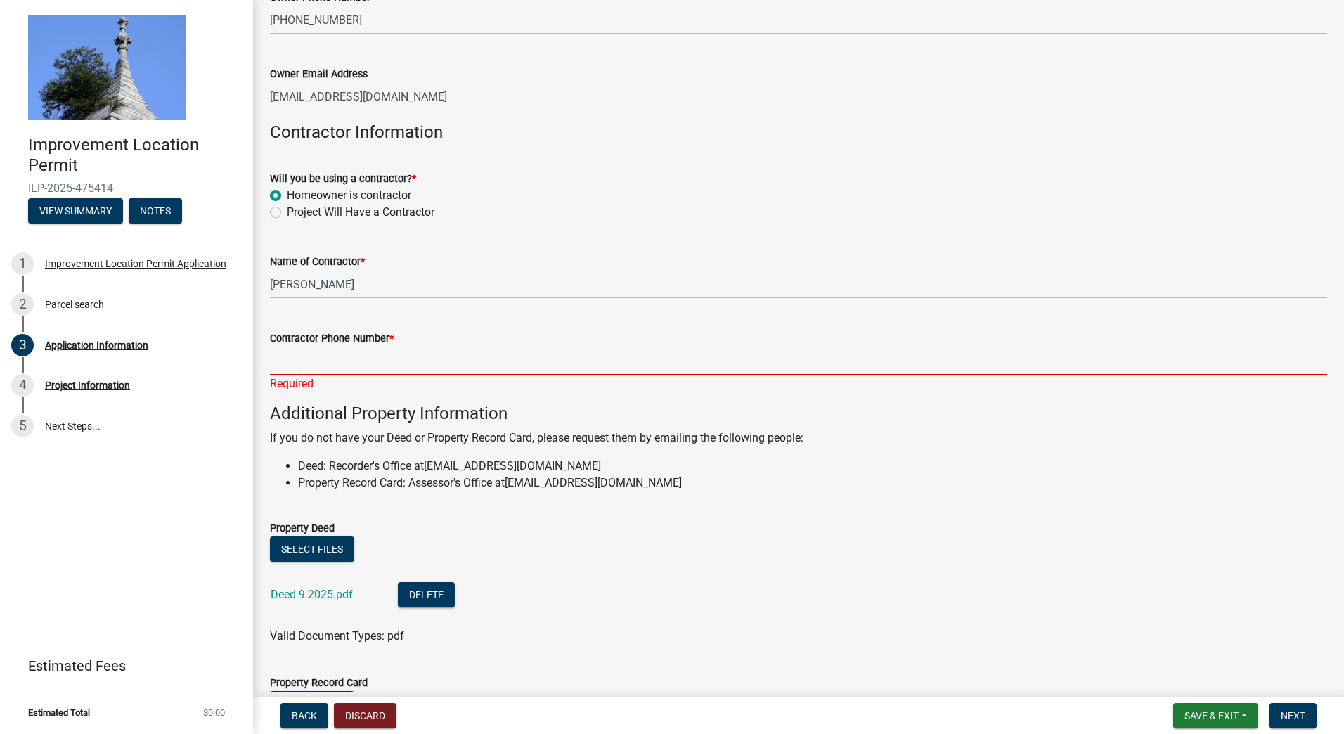
type input "[PHONE_NUMBER]"
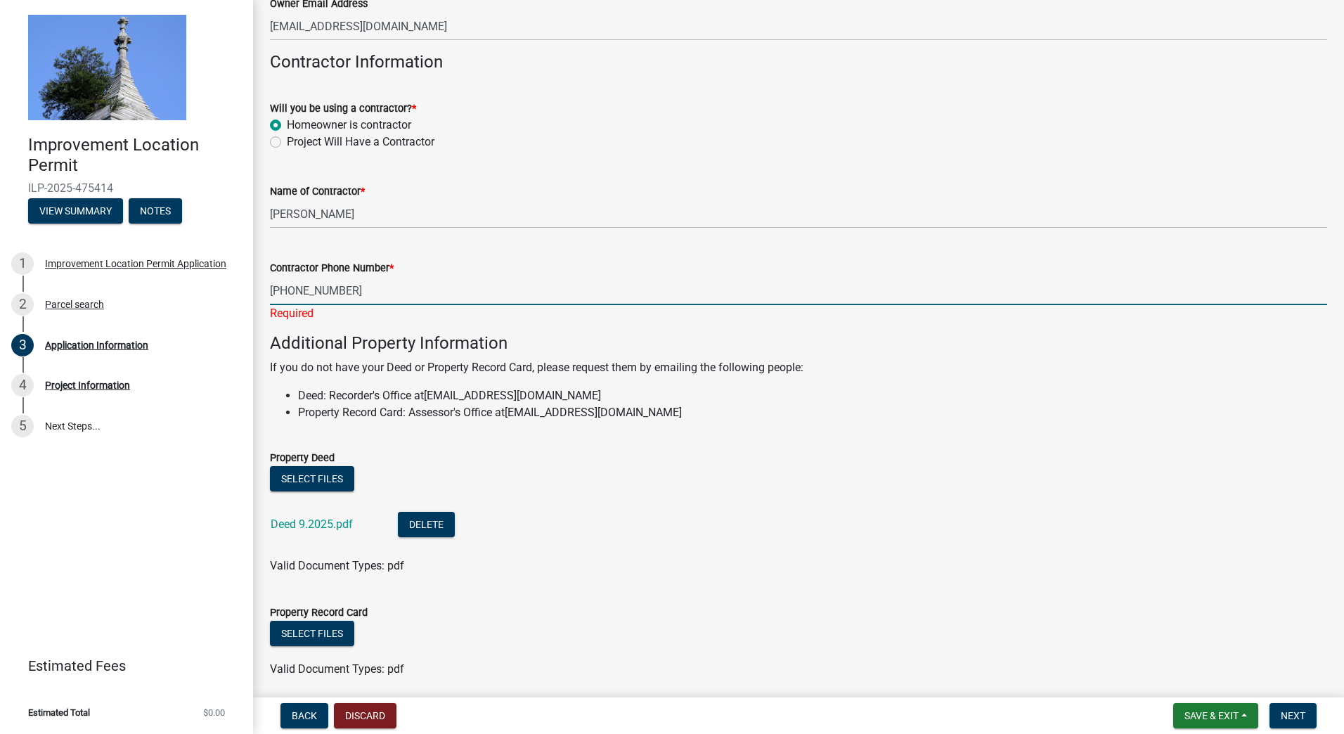
scroll to position [777, 0]
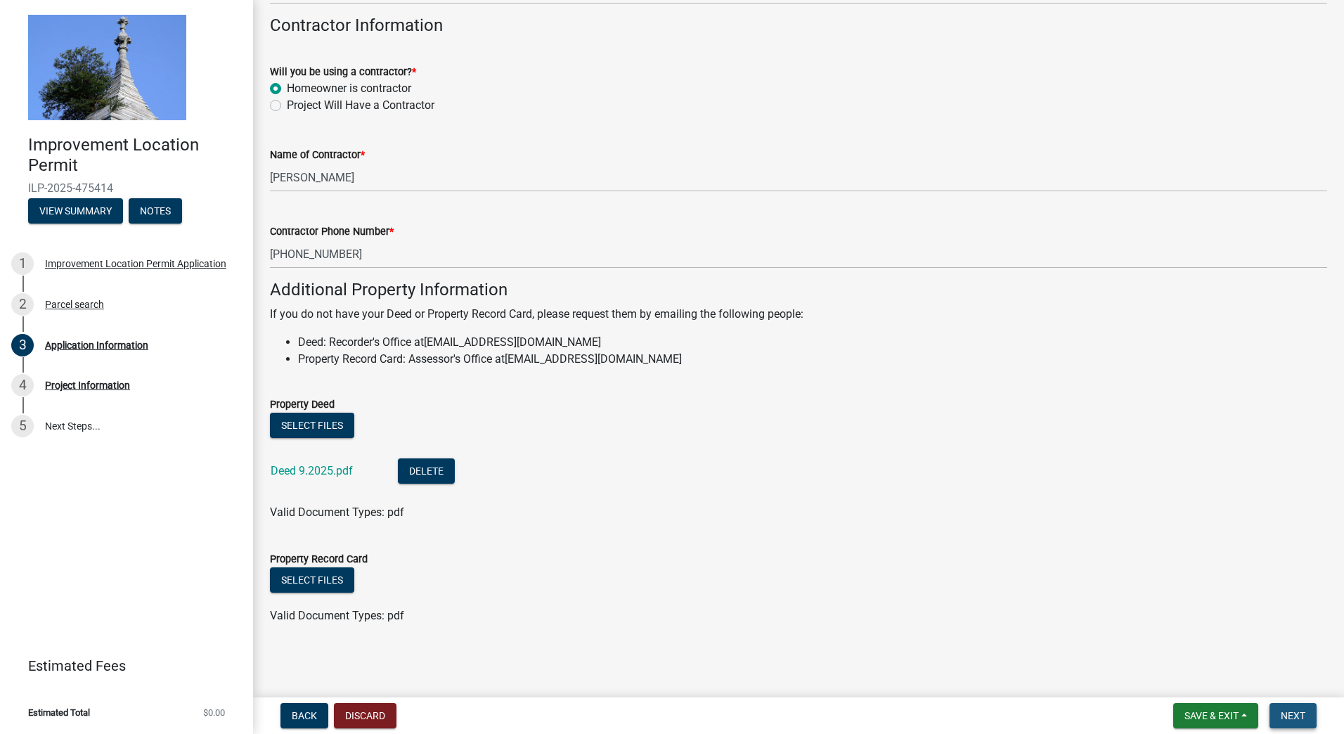
click at [1300, 710] on span "Next" at bounding box center [1293, 715] width 25 height 11
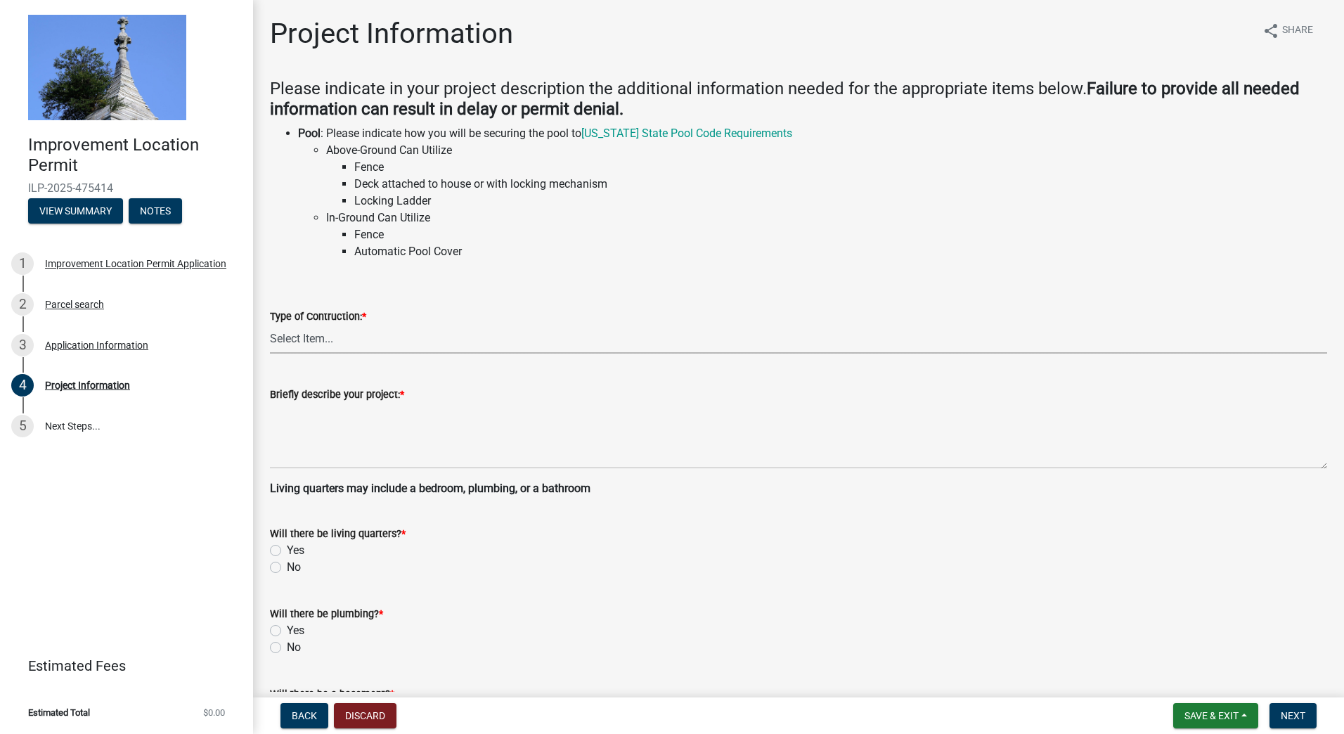
click at [337, 340] on select "Select Item... Addition Attached Garage Boat Dock Cell Tower/Co-Locate Commerci…" at bounding box center [798, 339] width 1057 height 29
click at [270, 325] on select "Select Item... Addition Attached Garage Boat Dock Cell Tower/Co-Locate Commerci…" at bounding box center [798, 339] width 1057 height 29
select select "dd9adb89-9a3c-4bc9-90d3-fd9cd60e52ec"
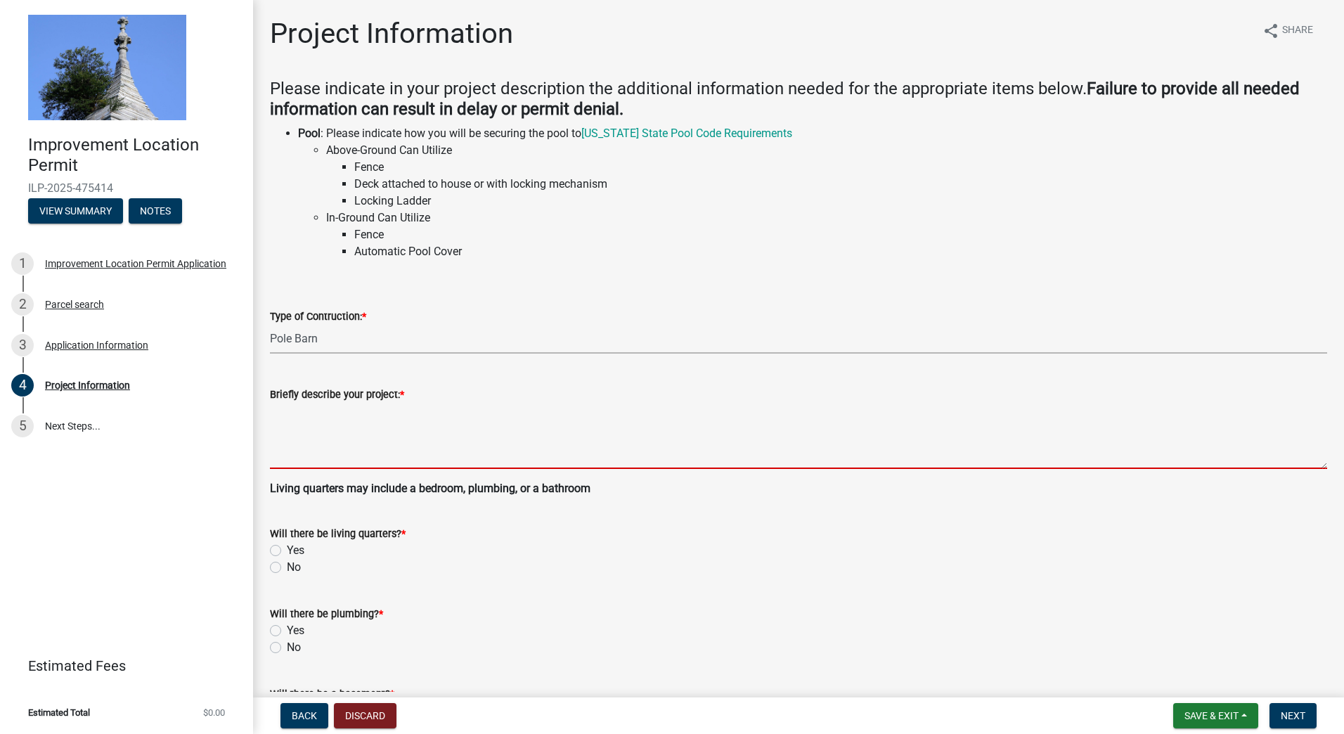
click at [331, 454] on textarea "Briefly describe your project: *" at bounding box center [798, 436] width 1057 height 66
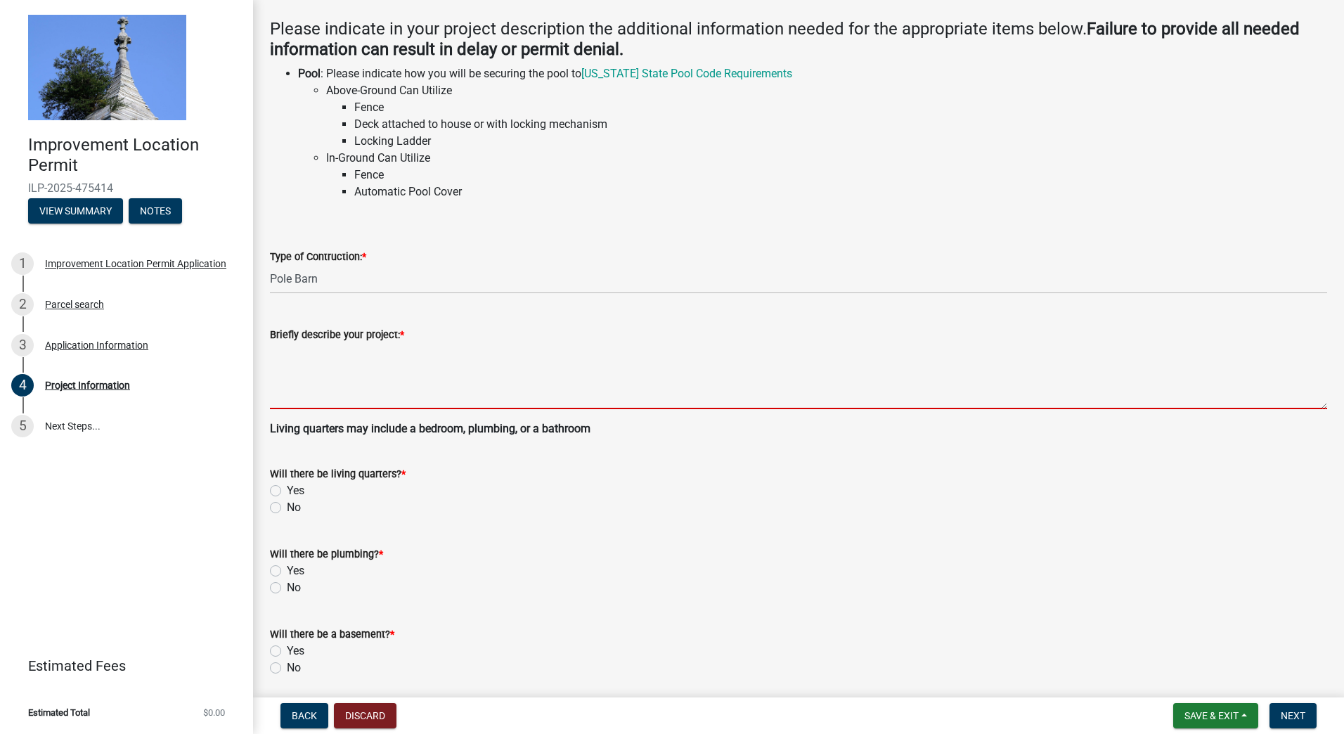
click at [279, 564] on form "Will there be plumbing? * Yes No" at bounding box center [798, 562] width 1057 height 67
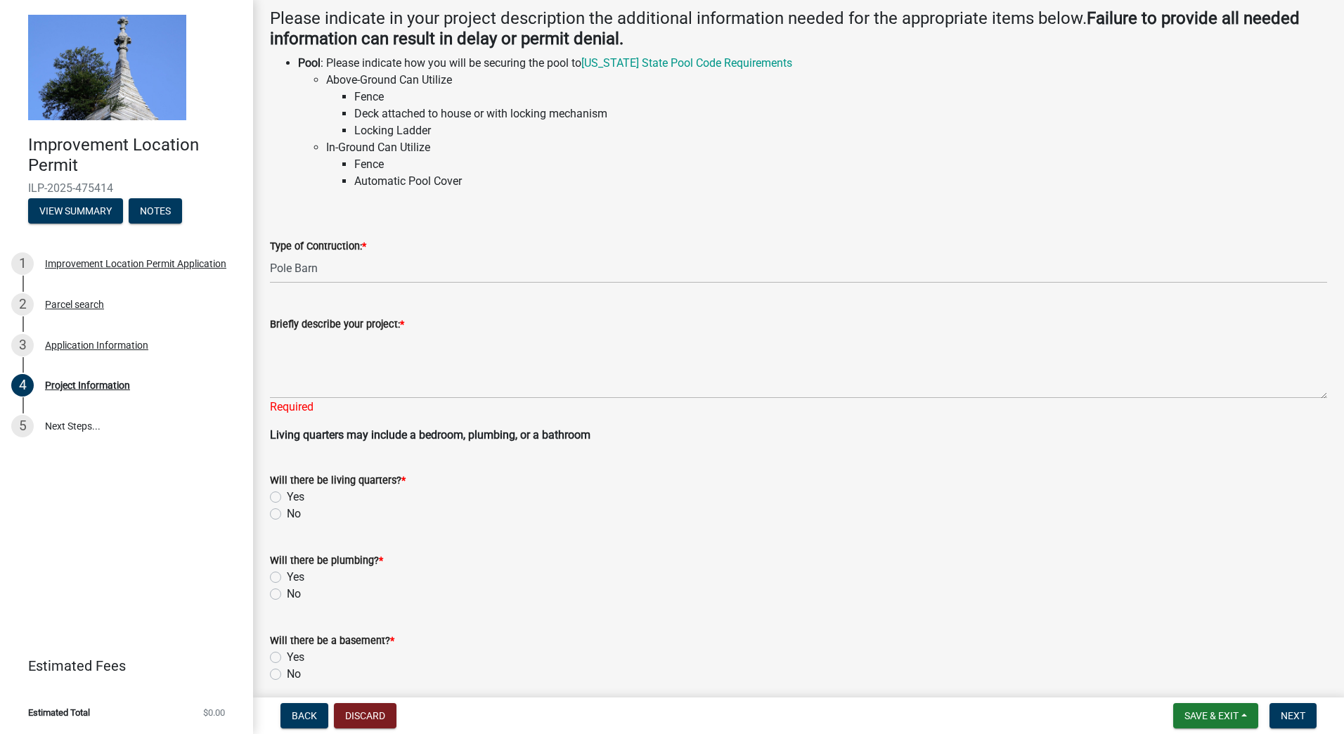
click at [287, 515] on label "No" at bounding box center [294, 513] width 14 height 17
click at [287, 515] on input "No" at bounding box center [291, 509] width 9 height 9
radio input "true"
click at [287, 593] on label "No" at bounding box center [294, 594] width 14 height 17
click at [287, 593] on input "No" at bounding box center [291, 590] width 9 height 9
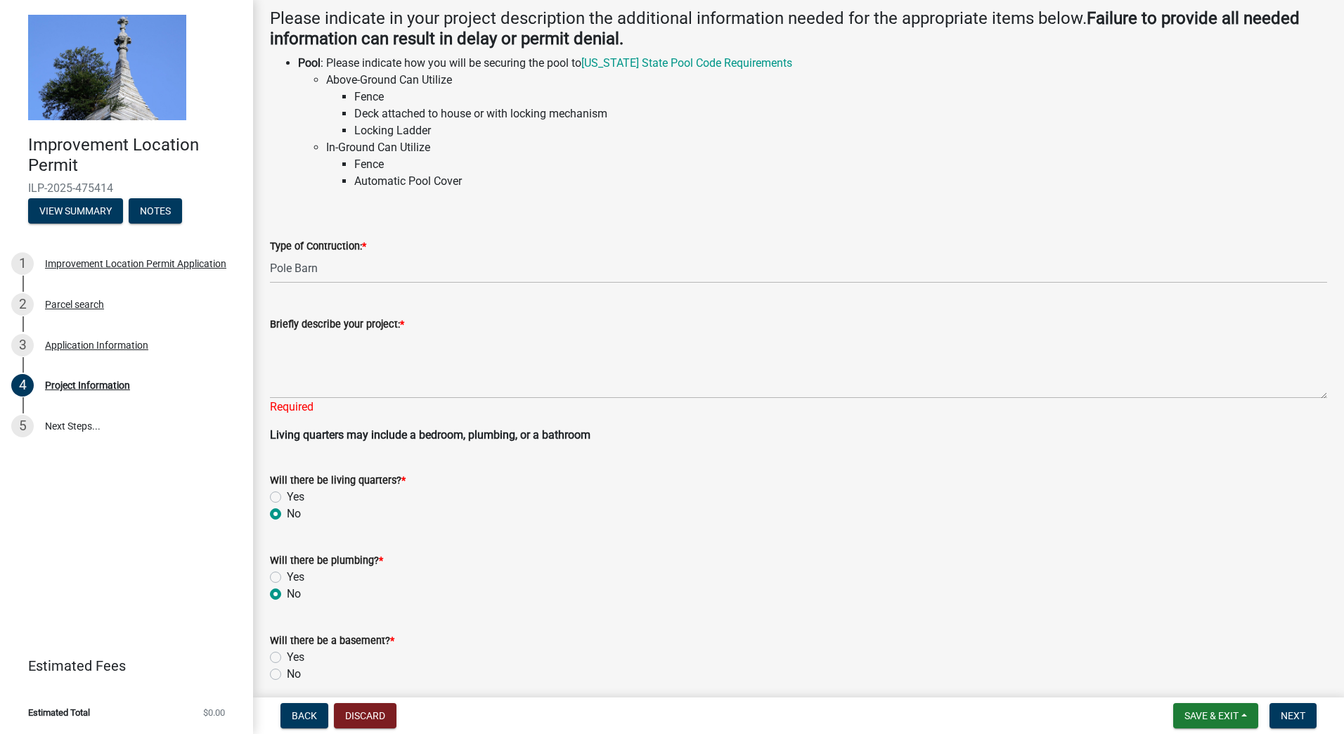
radio input "true"
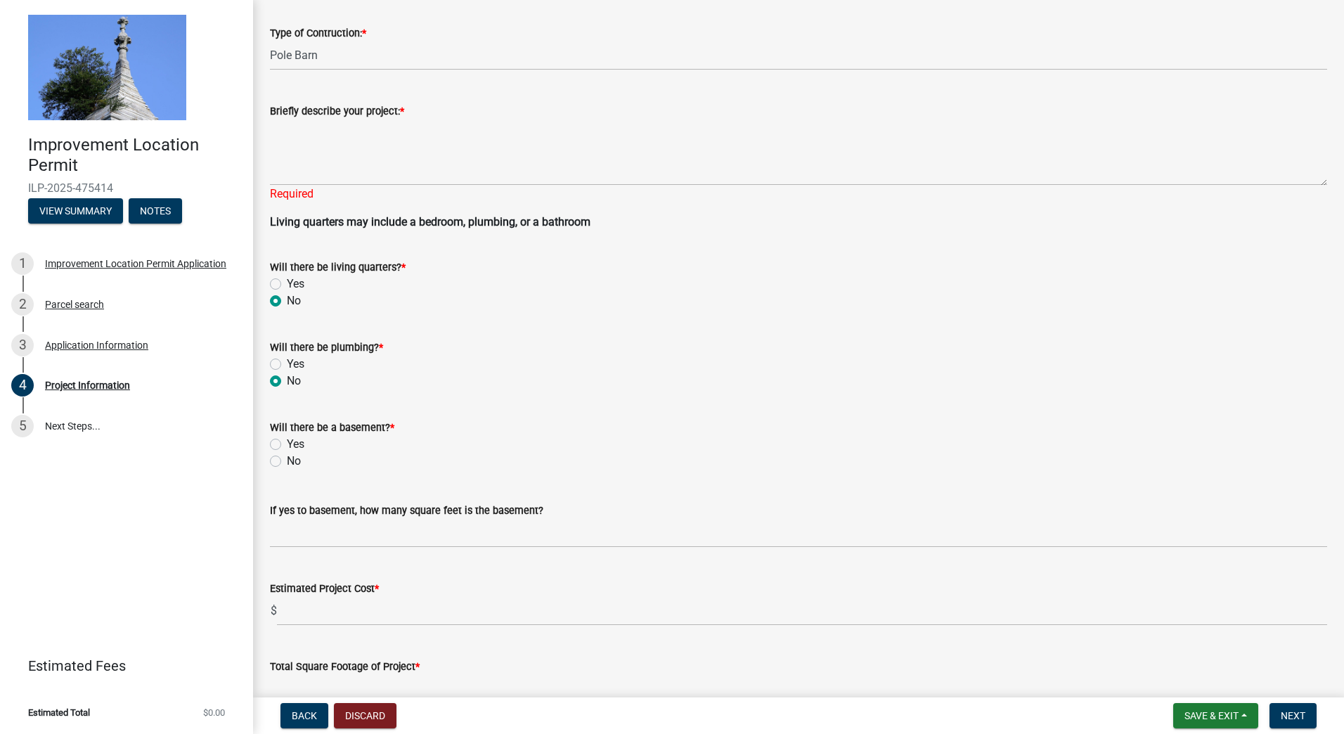
scroll to position [351, 0]
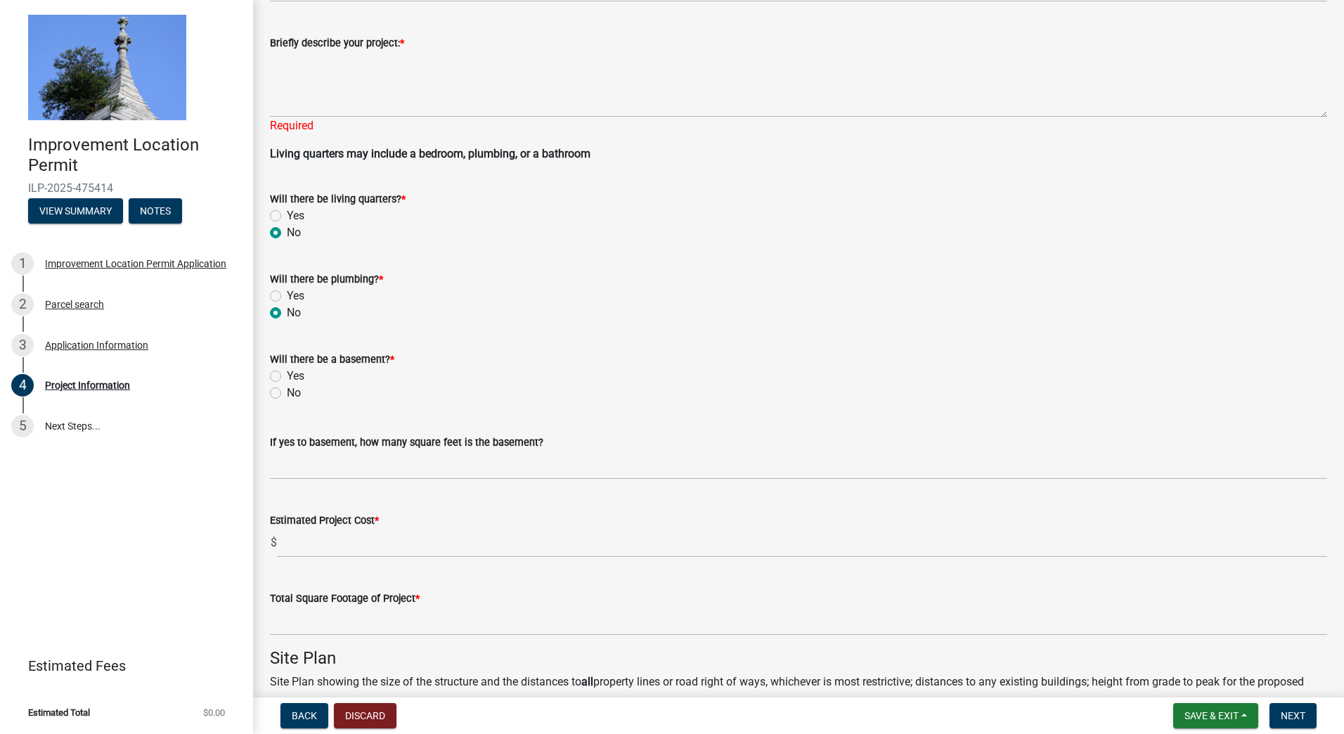
click at [287, 392] on label "No" at bounding box center [294, 392] width 14 height 17
click at [287, 392] on input "No" at bounding box center [291, 388] width 9 height 9
radio input "true"
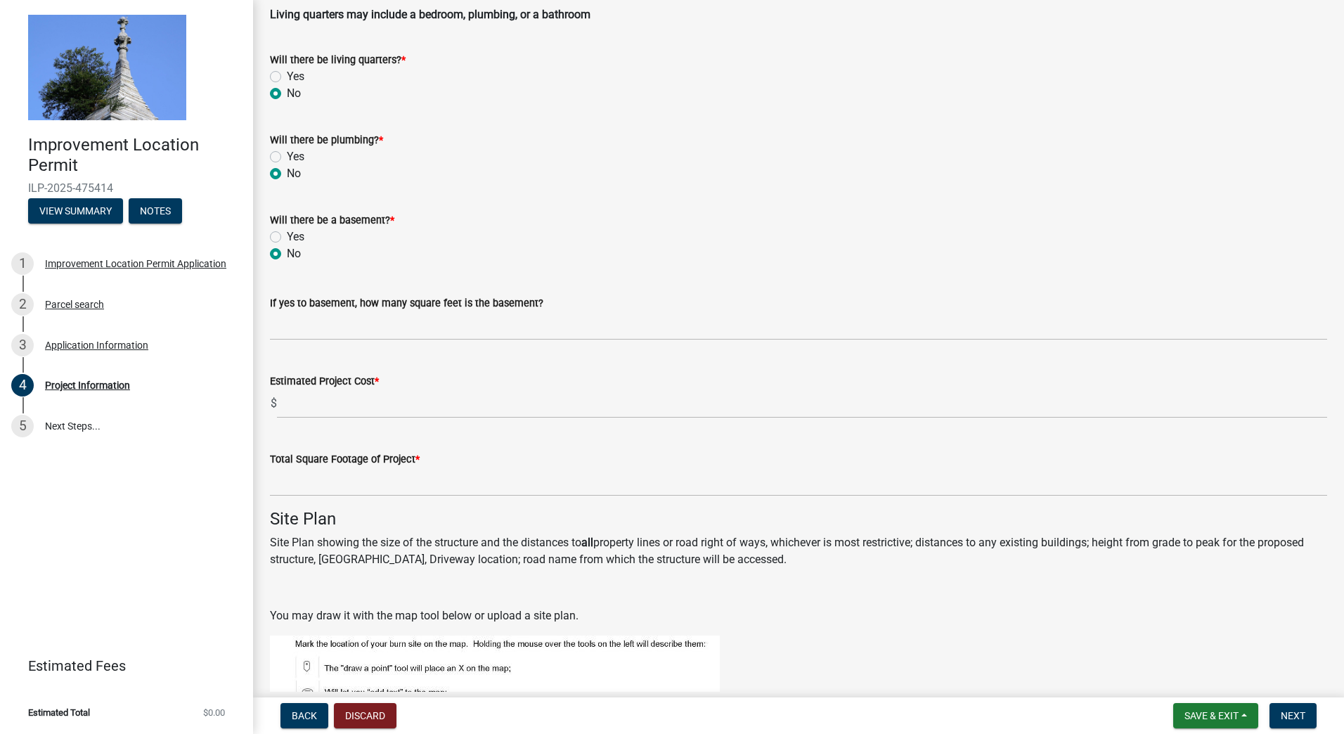
scroll to position [350, 0]
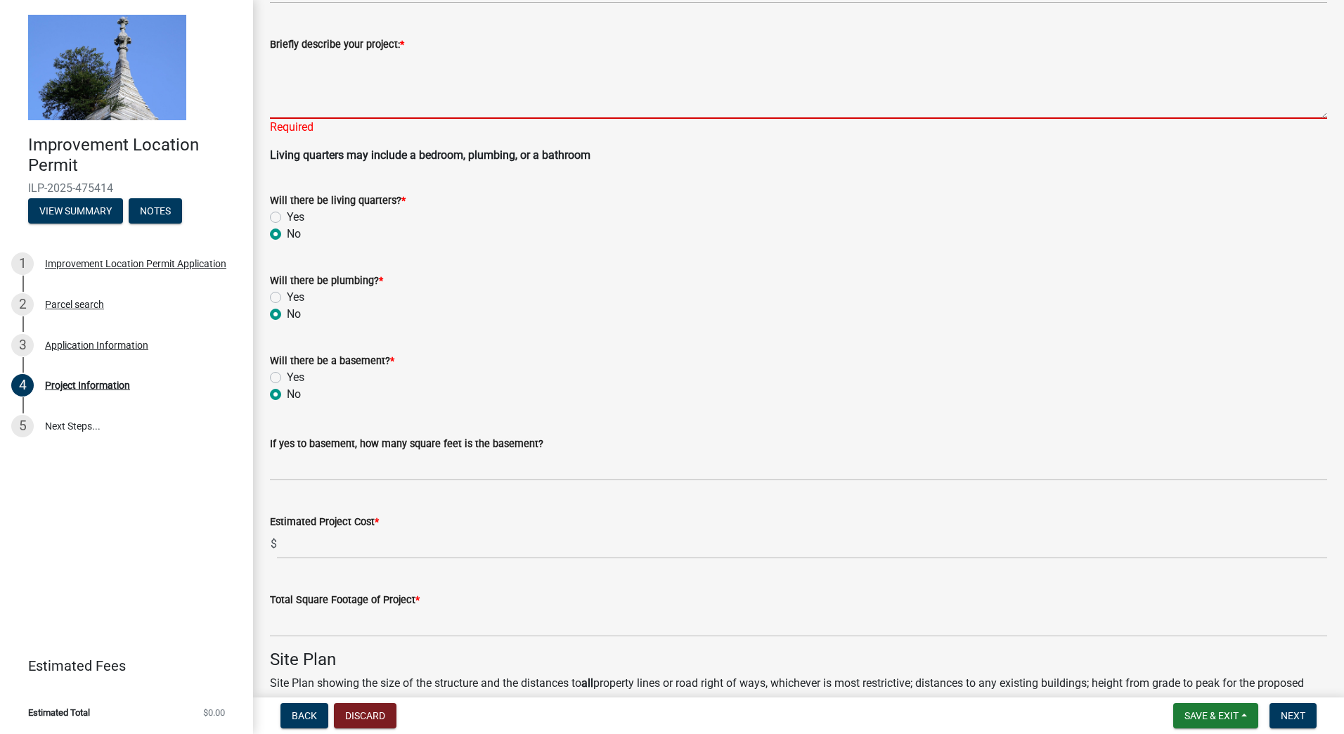
click at [289, 93] on textarea "Briefly describe your project: *" at bounding box center [798, 86] width 1057 height 66
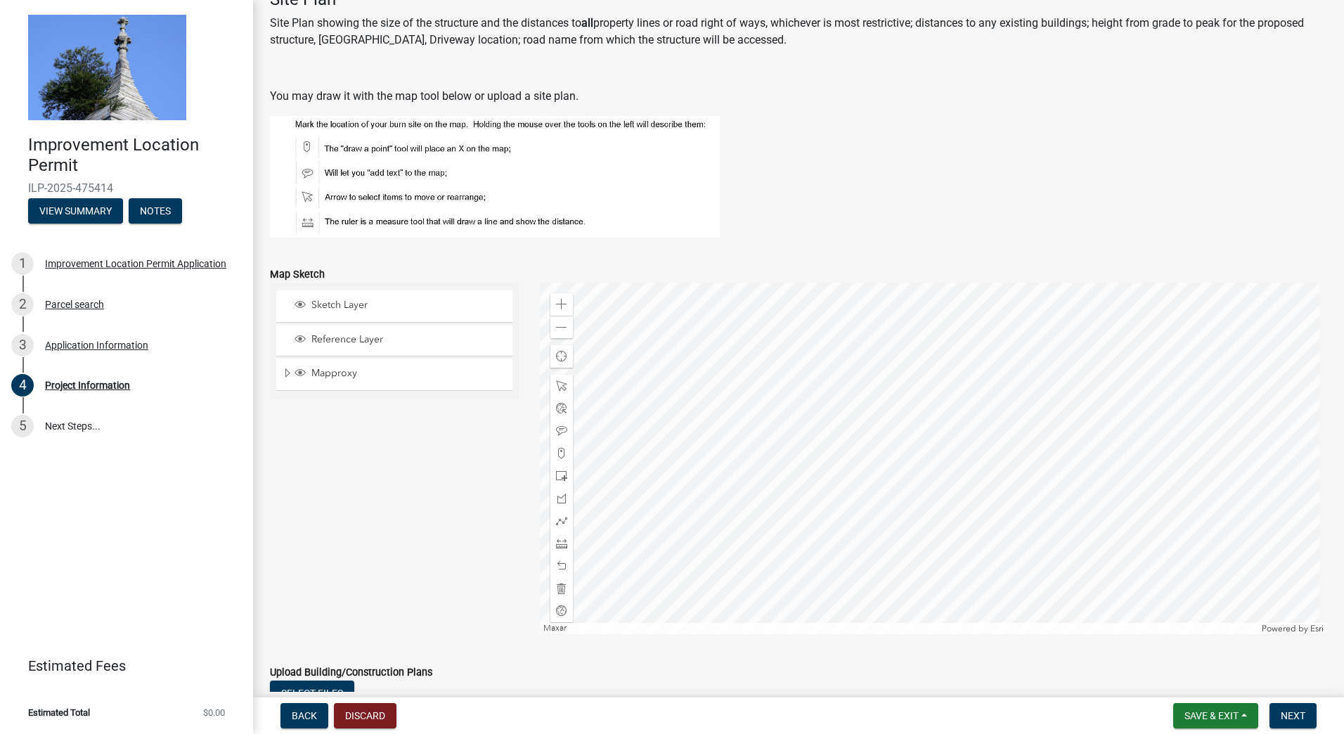
scroll to position [1123, 0]
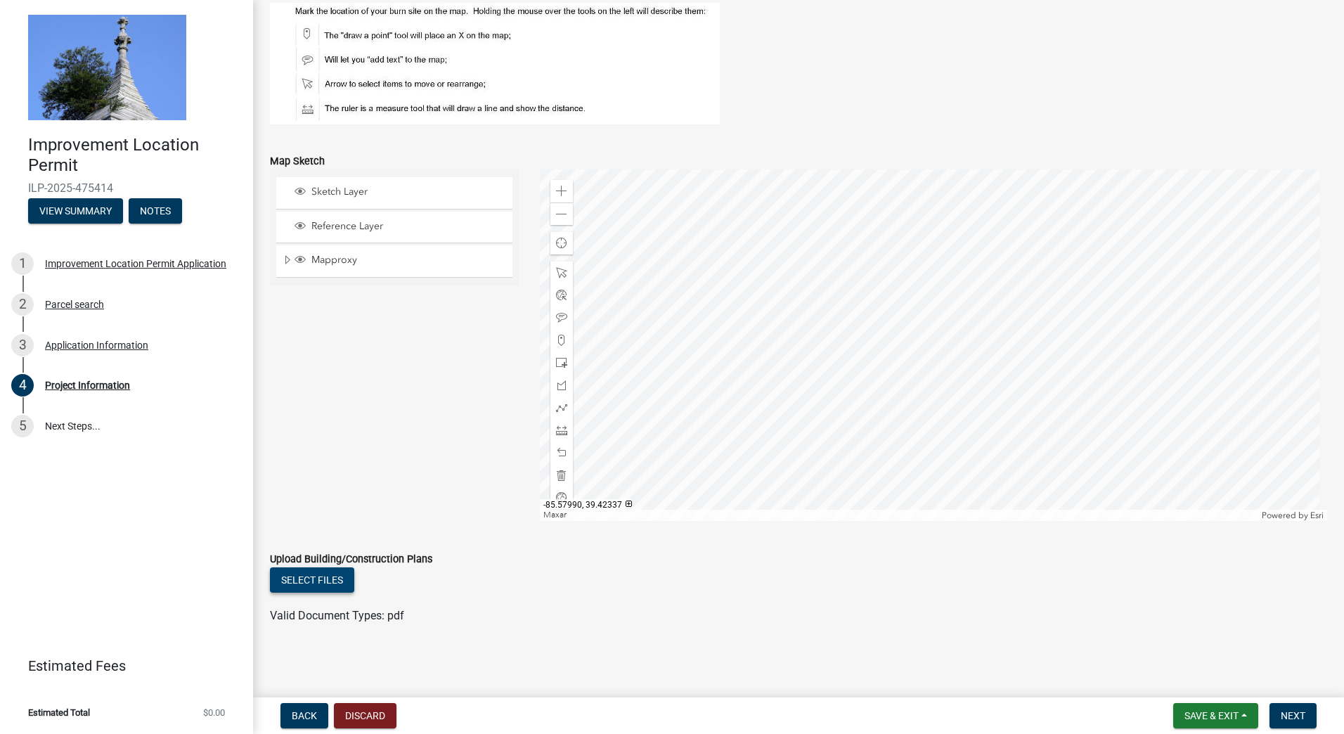
type textarea "30x50 carport style building."
click at [344, 579] on button "Select files" at bounding box center [312, 579] width 84 height 25
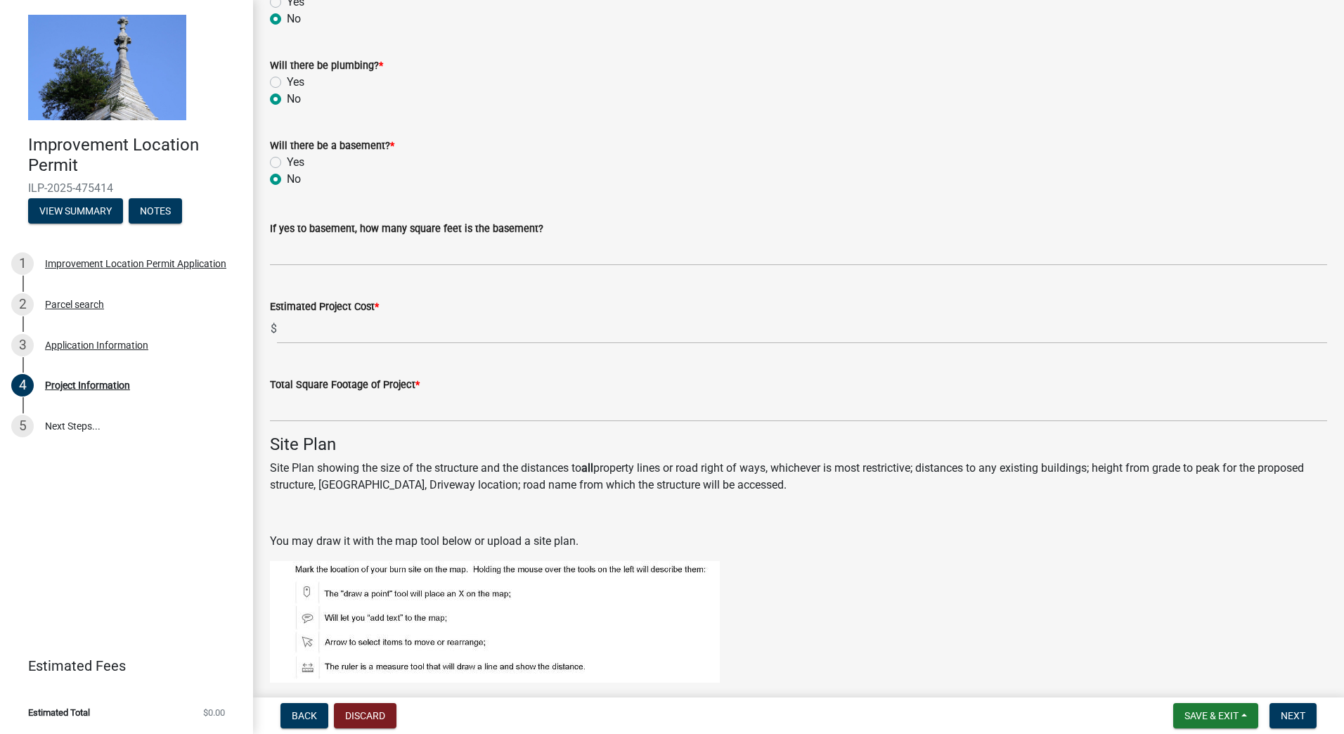
scroll to position [525, 0]
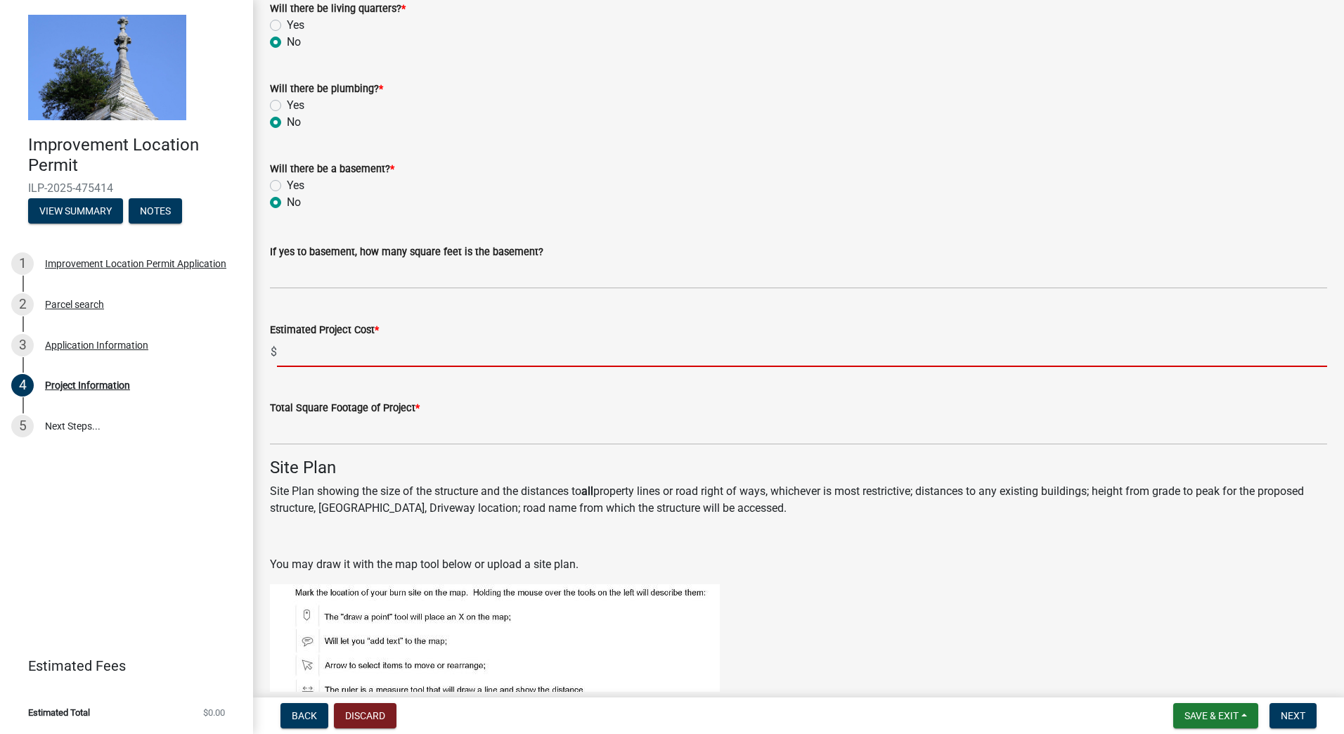
click at [319, 346] on input "text" at bounding box center [802, 352] width 1050 height 29
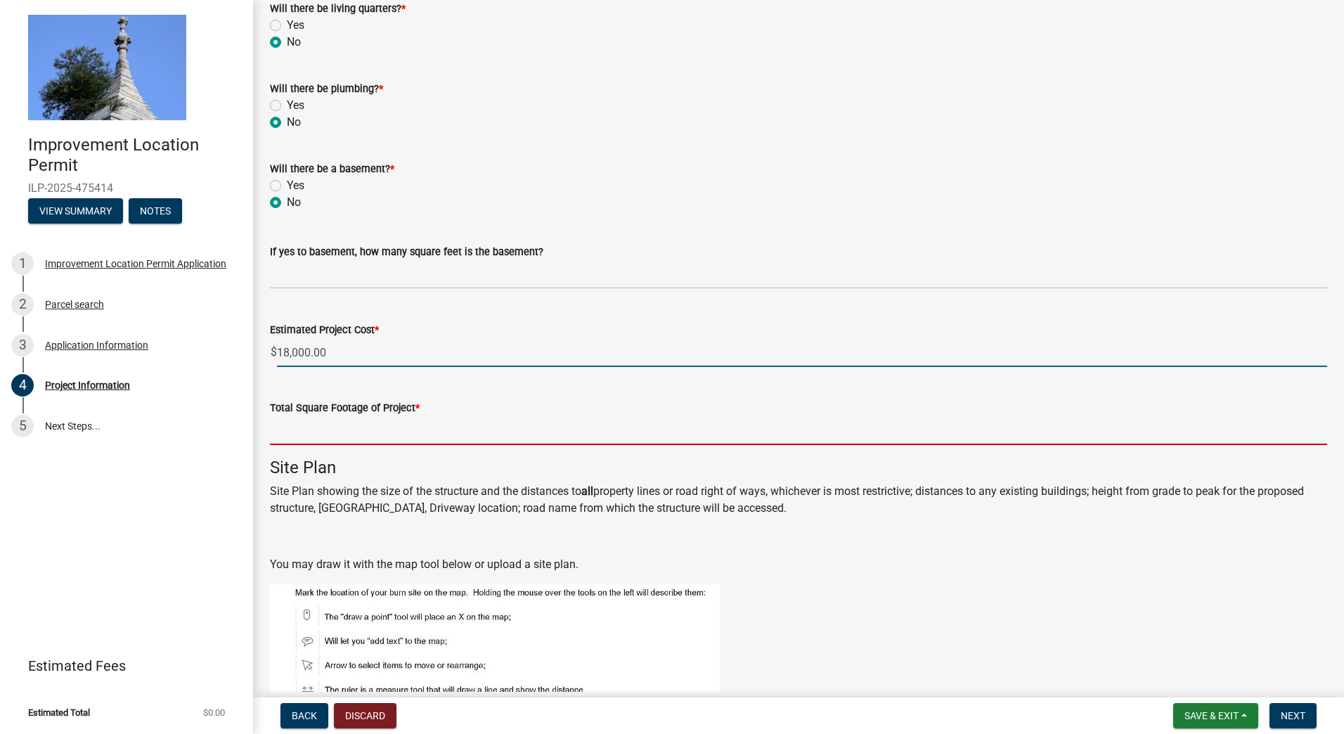
type input "18000"
click at [318, 426] on input "text" at bounding box center [798, 430] width 1057 height 29
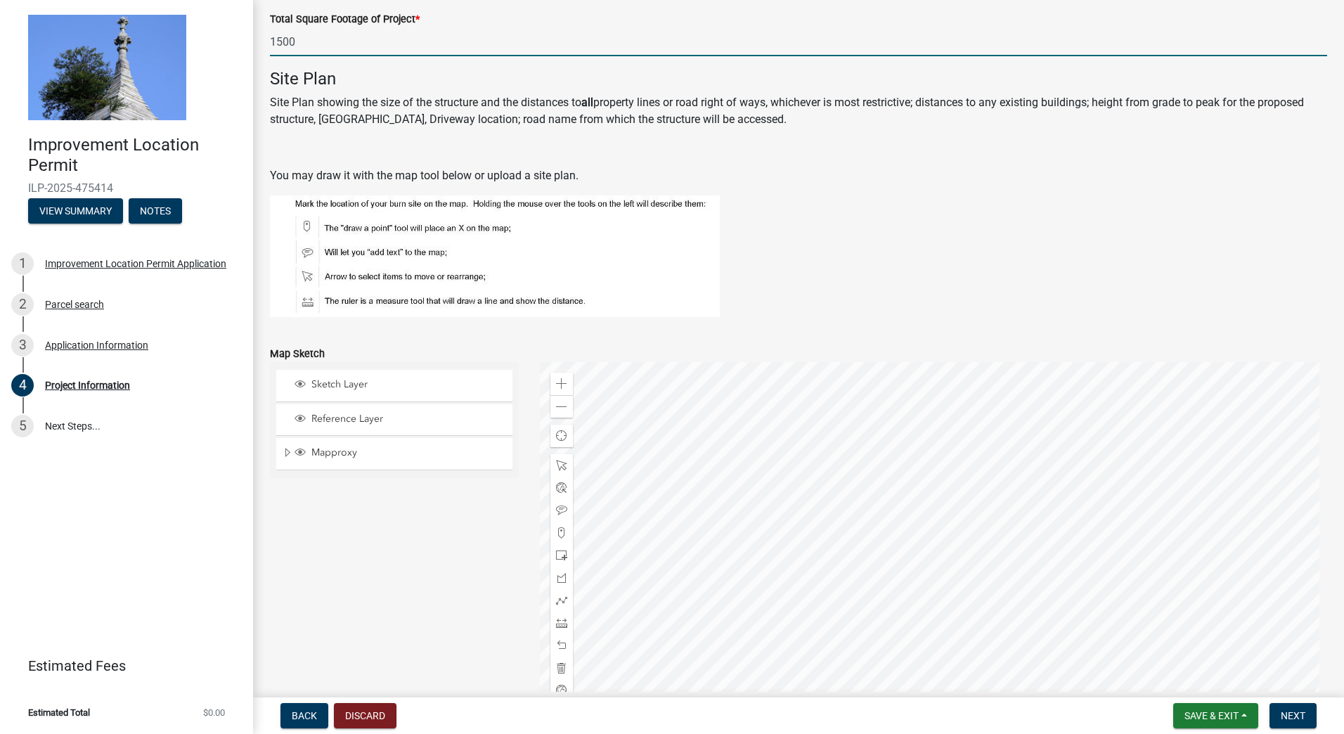
scroll to position [1158, 0]
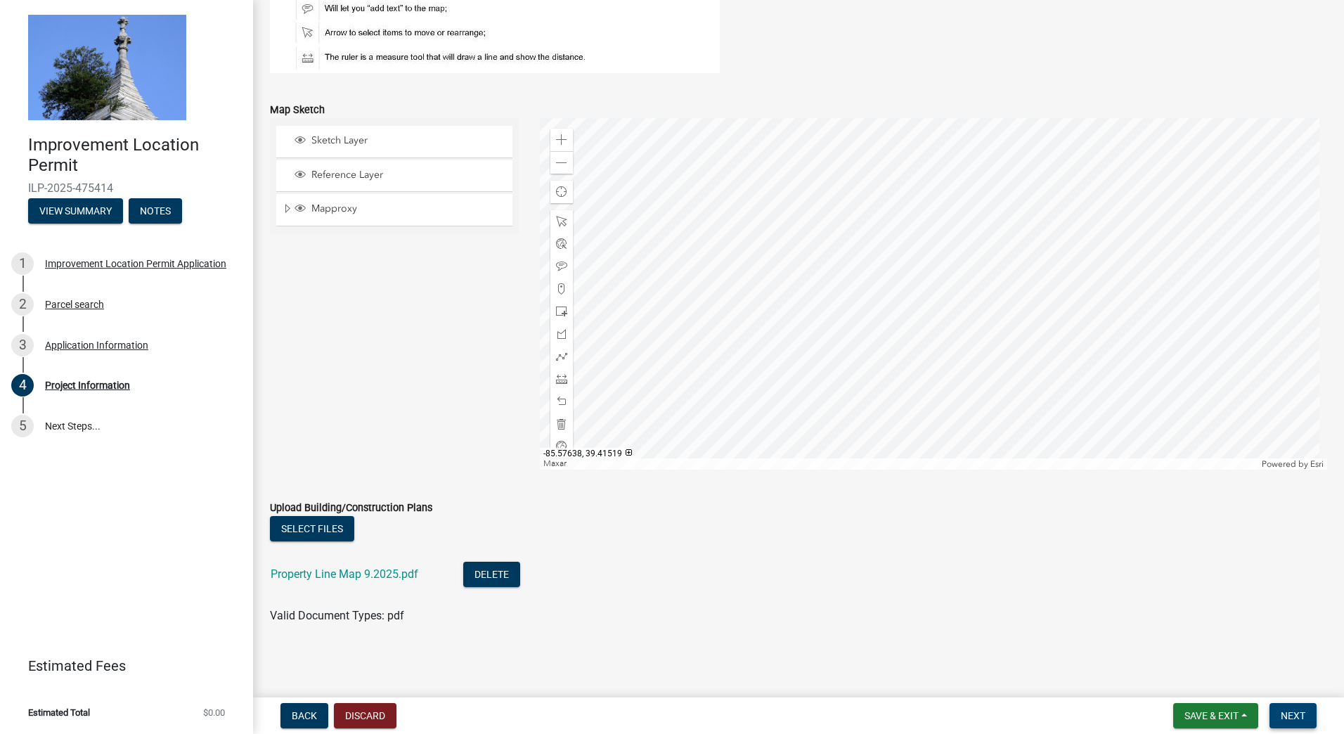
type input "1500"
click at [1305, 720] on span "Next" at bounding box center [1293, 715] width 25 height 11
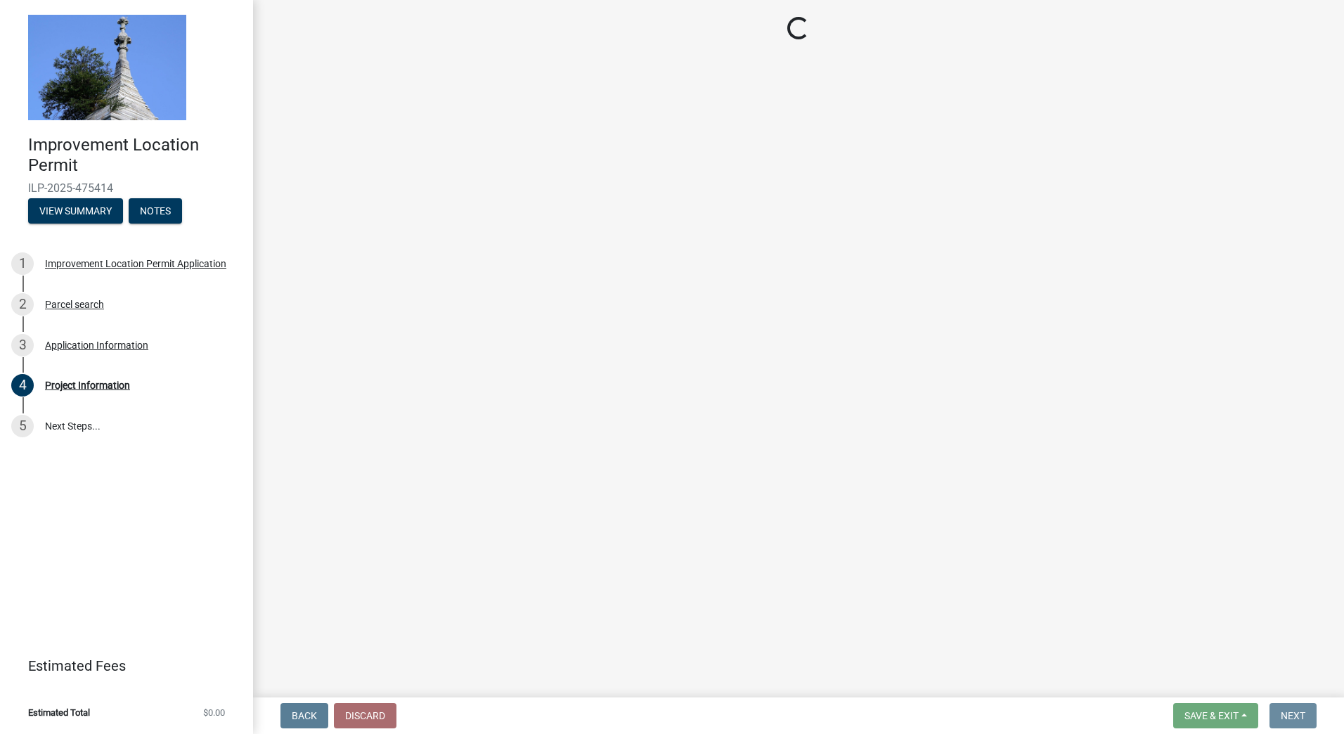
scroll to position [0, 0]
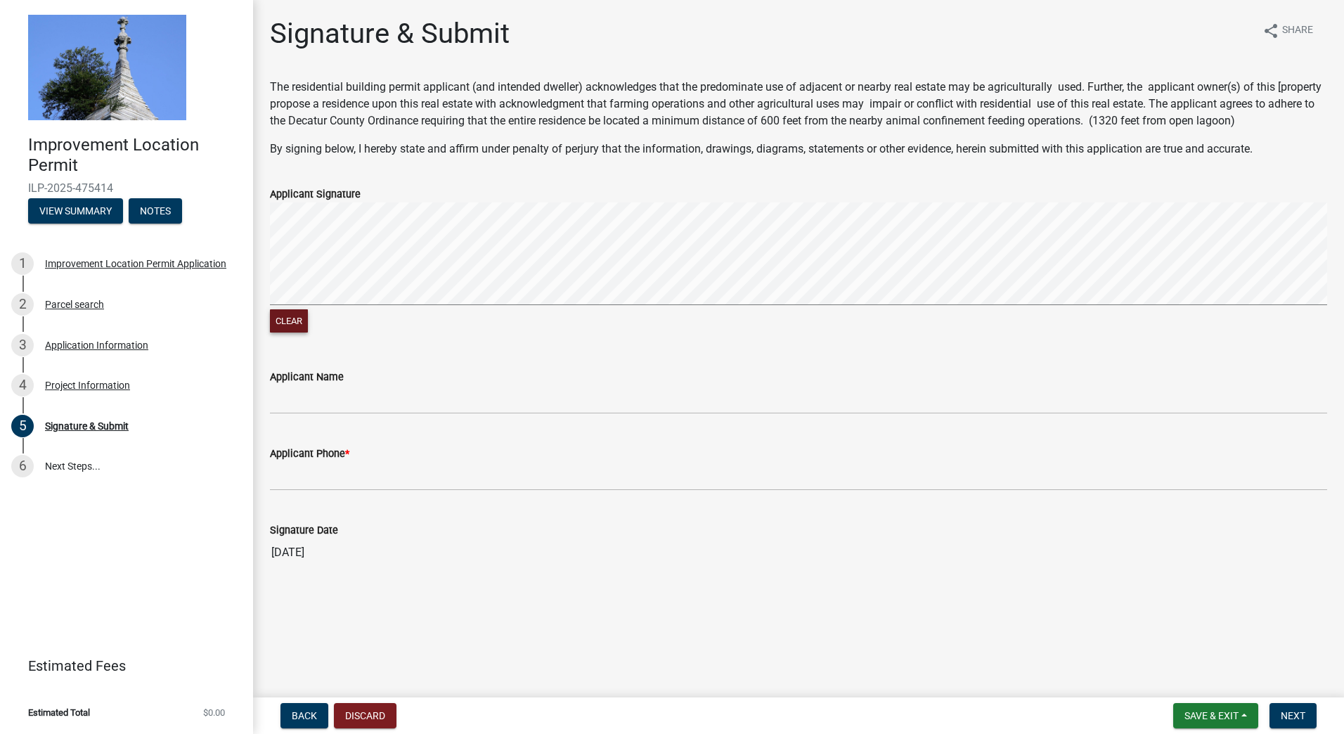
click at [297, 326] on button "Clear" at bounding box center [289, 320] width 38 height 23
click at [295, 324] on button "Clear" at bounding box center [289, 320] width 38 height 23
click at [268, 306] on div "Applicant Signature Clear" at bounding box center [798, 252] width 1078 height 167
click at [287, 316] on button "Clear" at bounding box center [289, 320] width 38 height 23
click at [130, 242] on div "Improvement Location Permit ILP-2025-475414 View Summary Notes 1 Improvement Lo…" at bounding box center [672, 367] width 1344 height 734
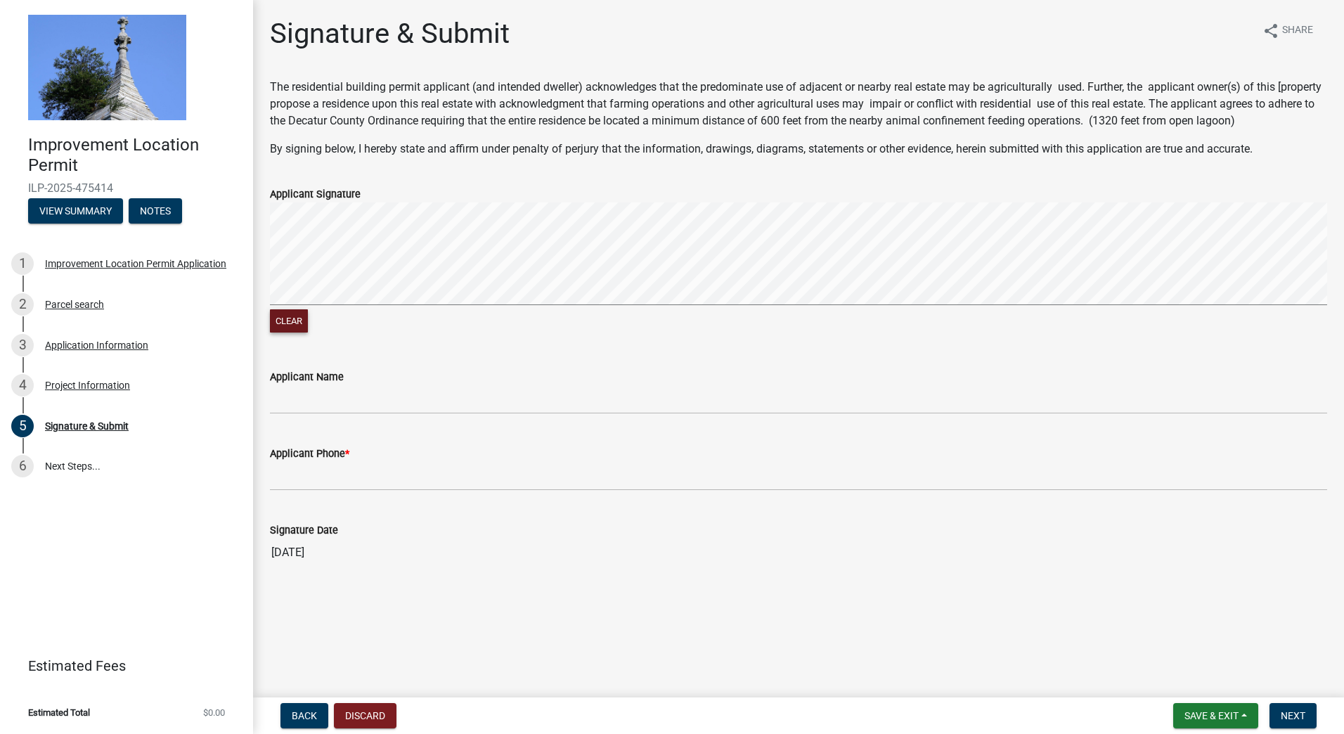
click at [300, 321] on button "Clear" at bounding box center [289, 320] width 38 height 23
click at [240, 190] on div "Improvement Location Permit ILP-2025-475414 View Summary Notes 1 Improvement Lo…" at bounding box center [672, 367] width 1344 height 734
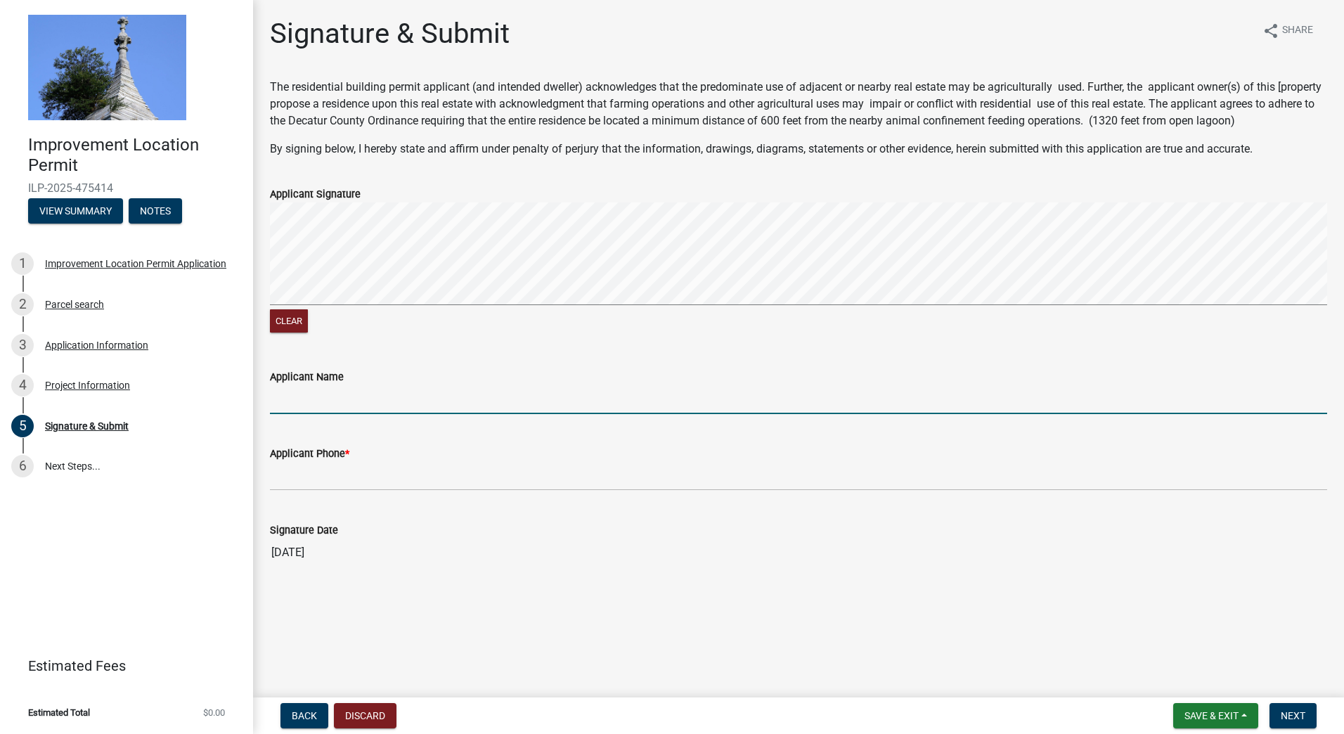
click at [324, 398] on input "Applicant Name" at bounding box center [798, 399] width 1057 height 29
type input "[PERSON_NAME]"
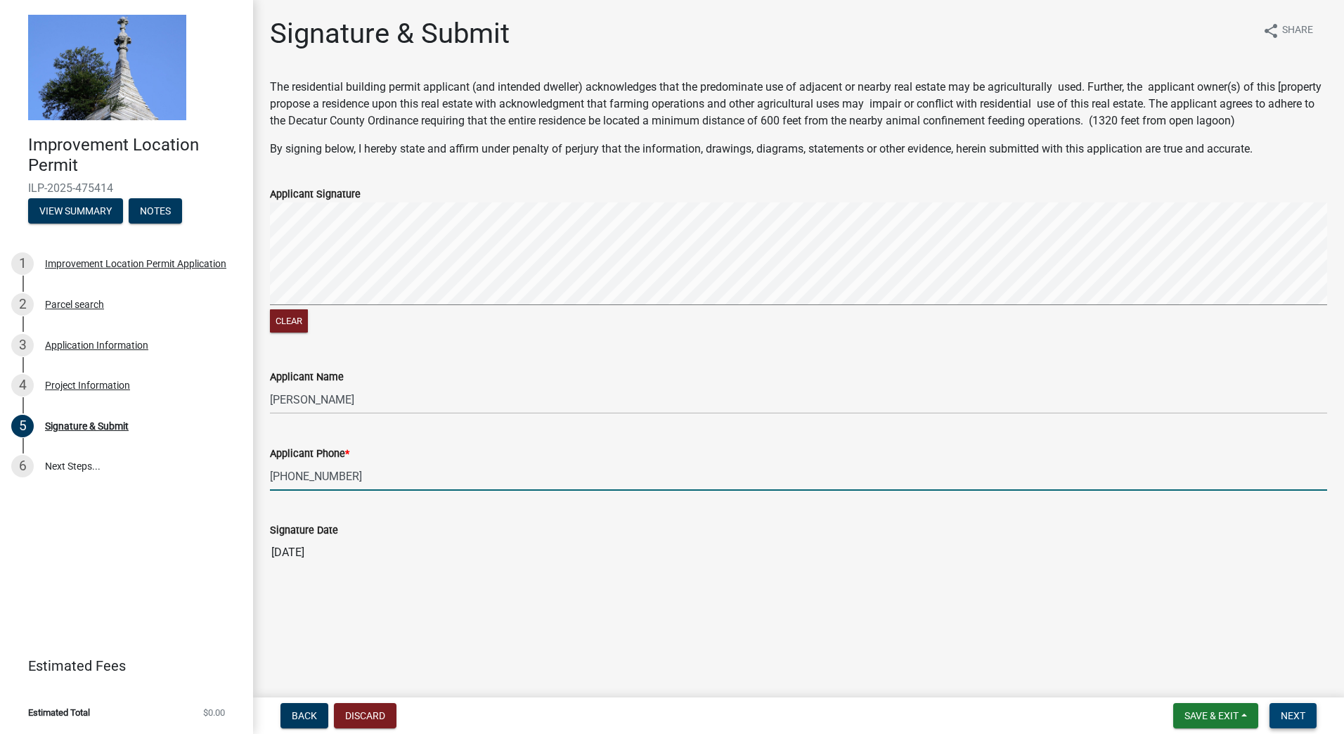
type input "[PHONE_NUMBER]"
click at [1299, 713] on span "Next" at bounding box center [1293, 715] width 25 height 11
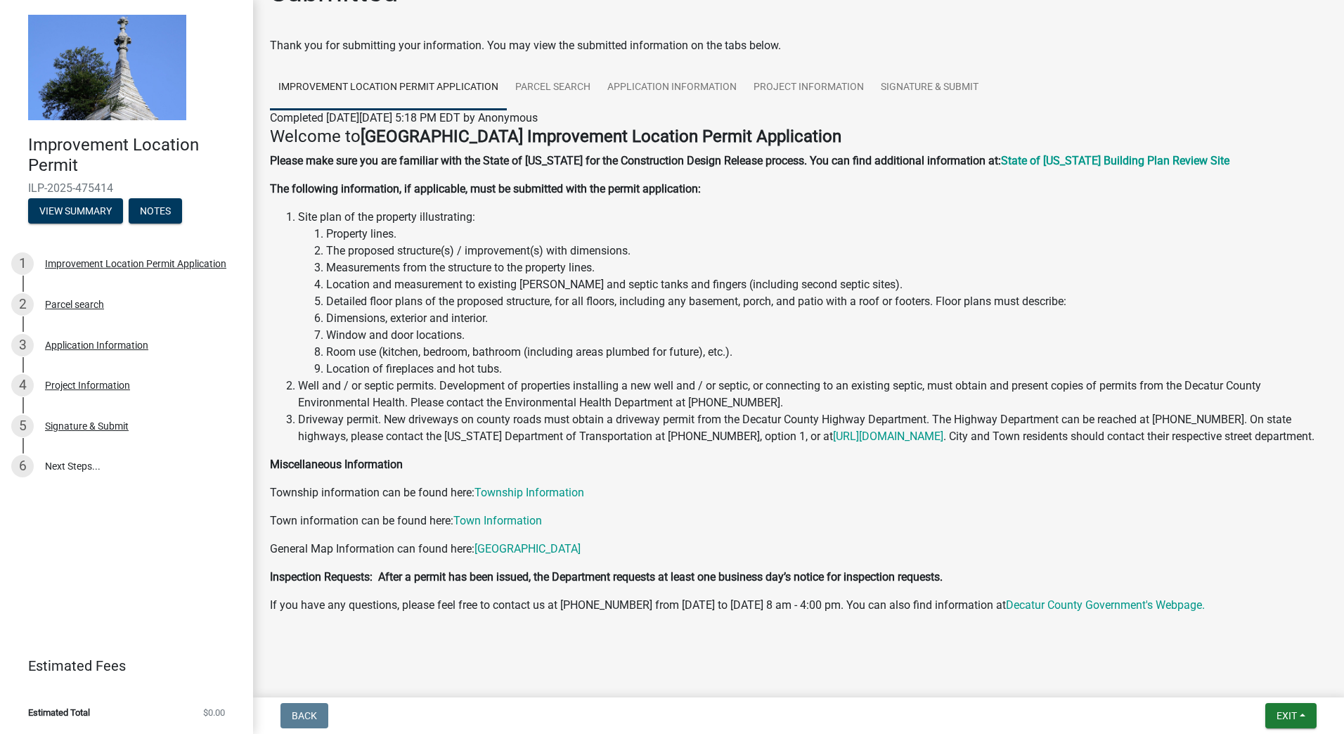
scroll to position [63, 0]
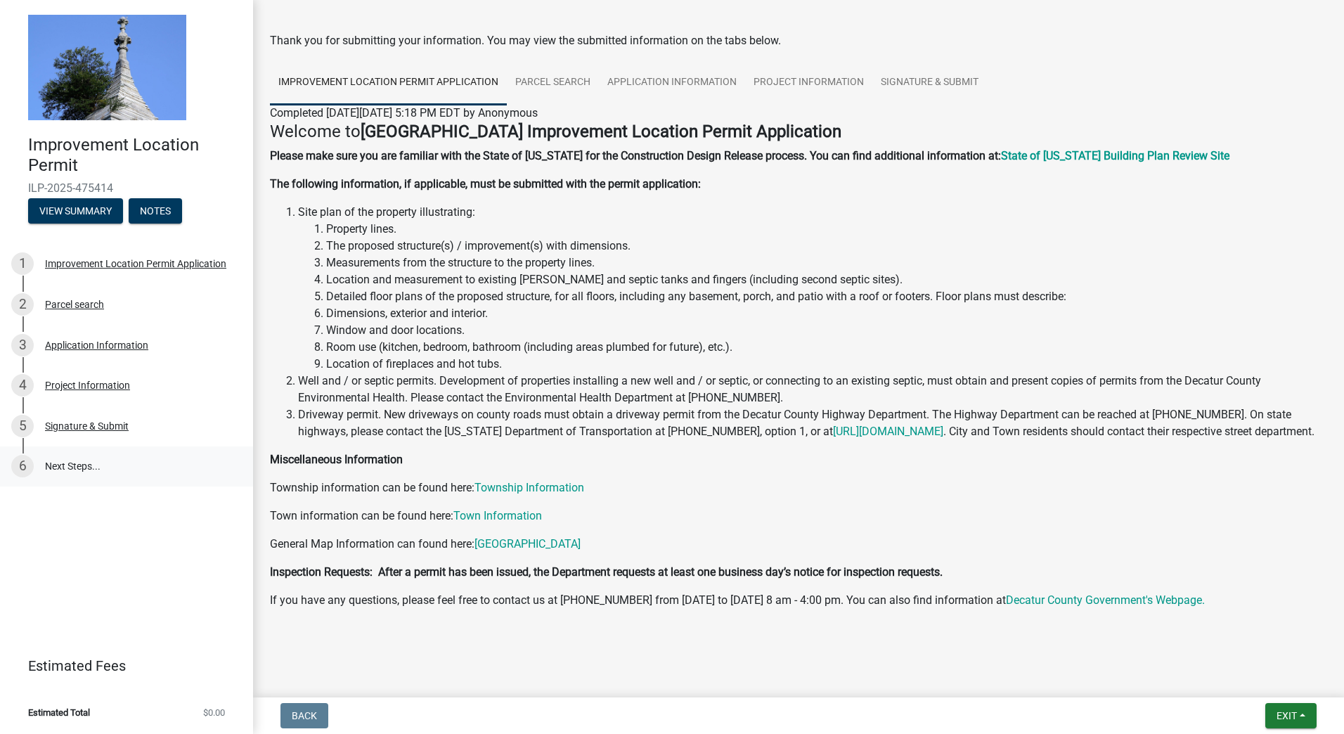
click at [82, 465] on link "6 Next Steps..." at bounding box center [126, 466] width 253 height 41
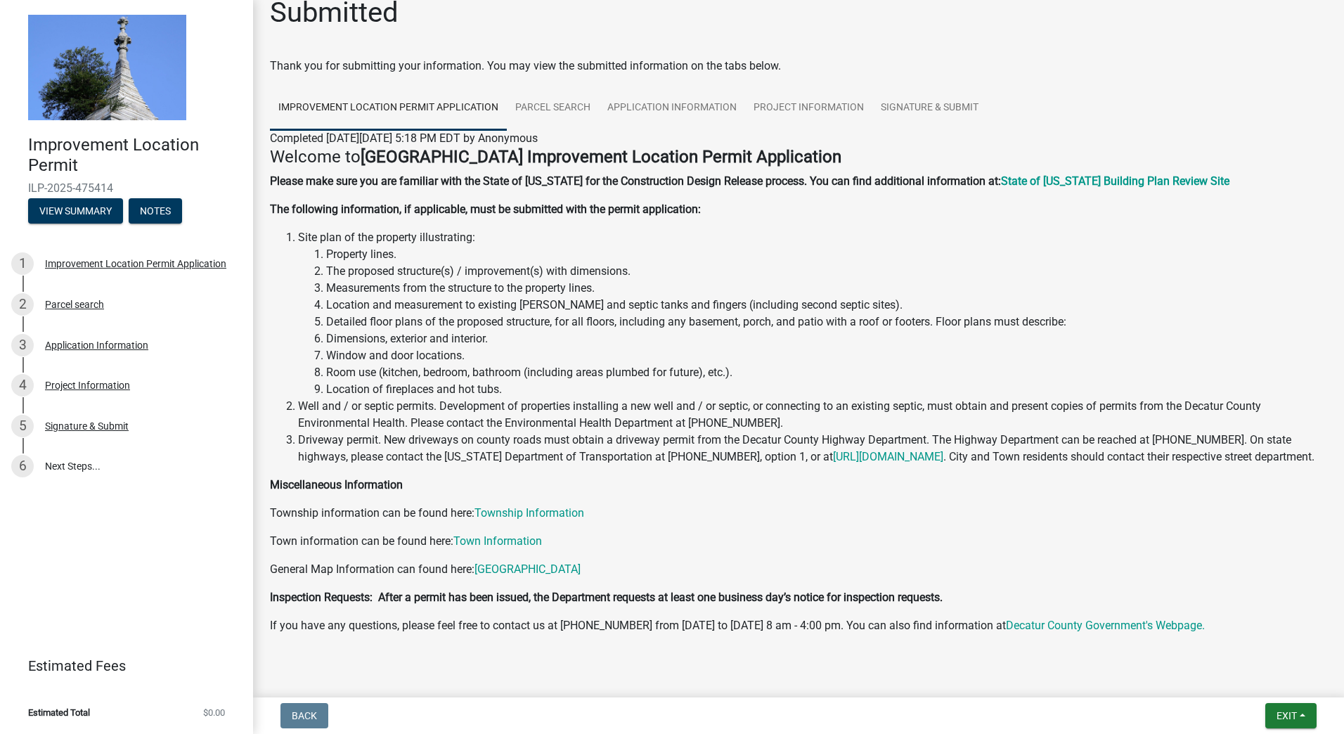
scroll to position [0, 0]
